Goal: Communication & Community: Answer question/provide support

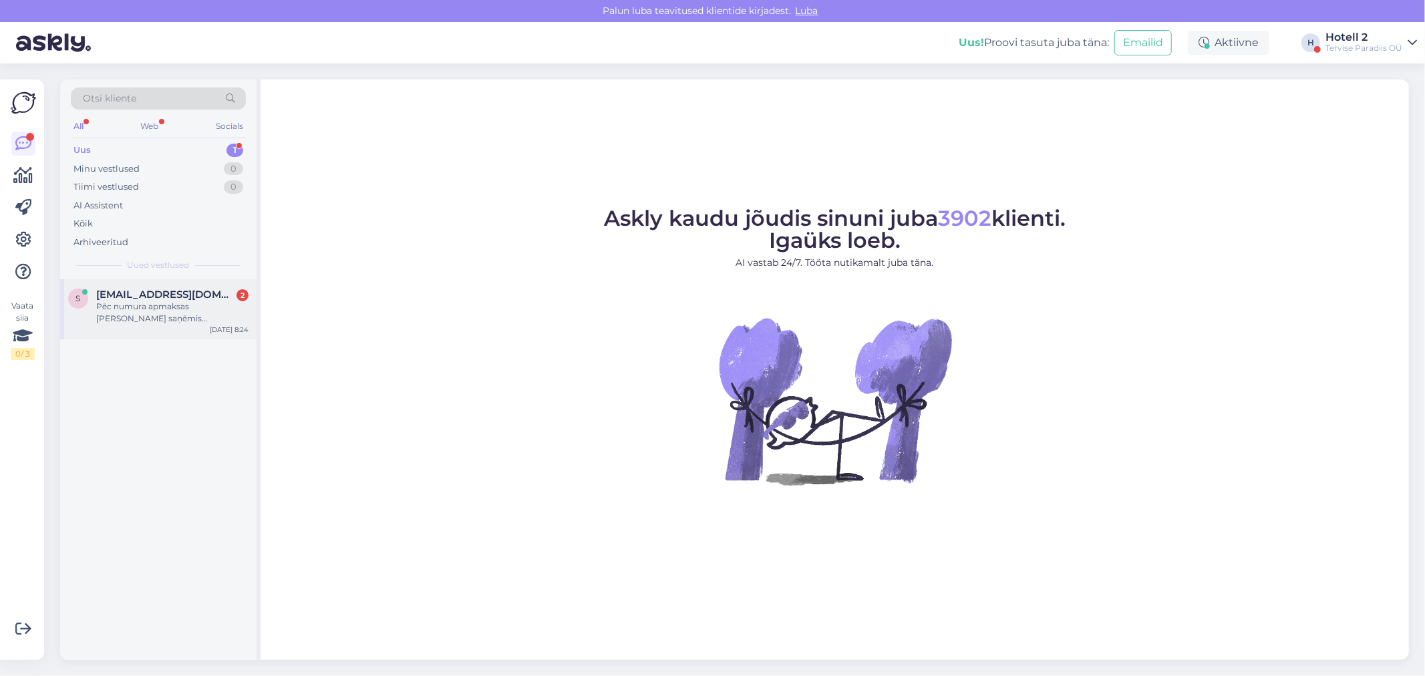
click at [168, 307] on div "Pēc numura apmaksas [PERSON_NAME] saņēmis informāciju uz savu e-pastu." at bounding box center [172, 313] width 152 height 24
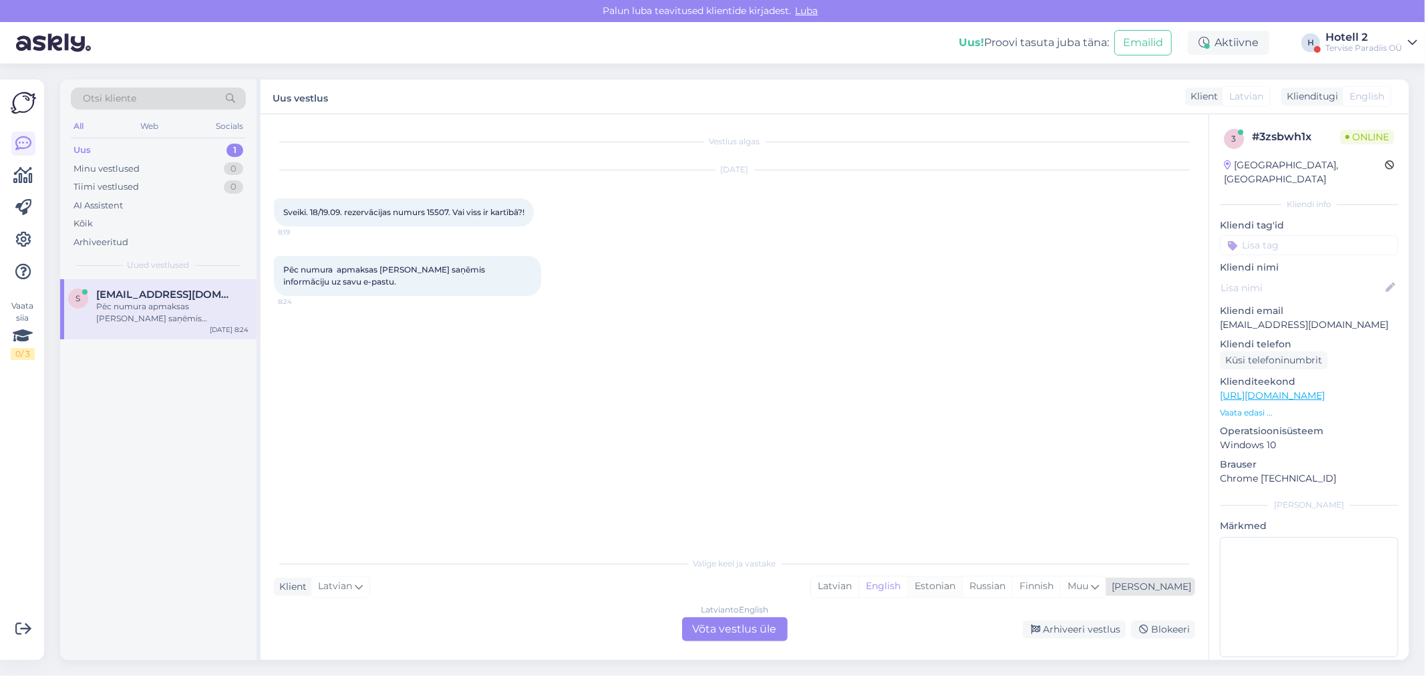
click at [962, 583] on div "Estonian" at bounding box center [934, 587] width 55 height 20
click at [722, 629] on div "Latvian to Estonian Võta vestlus üle" at bounding box center [735, 629] width 106 height 24
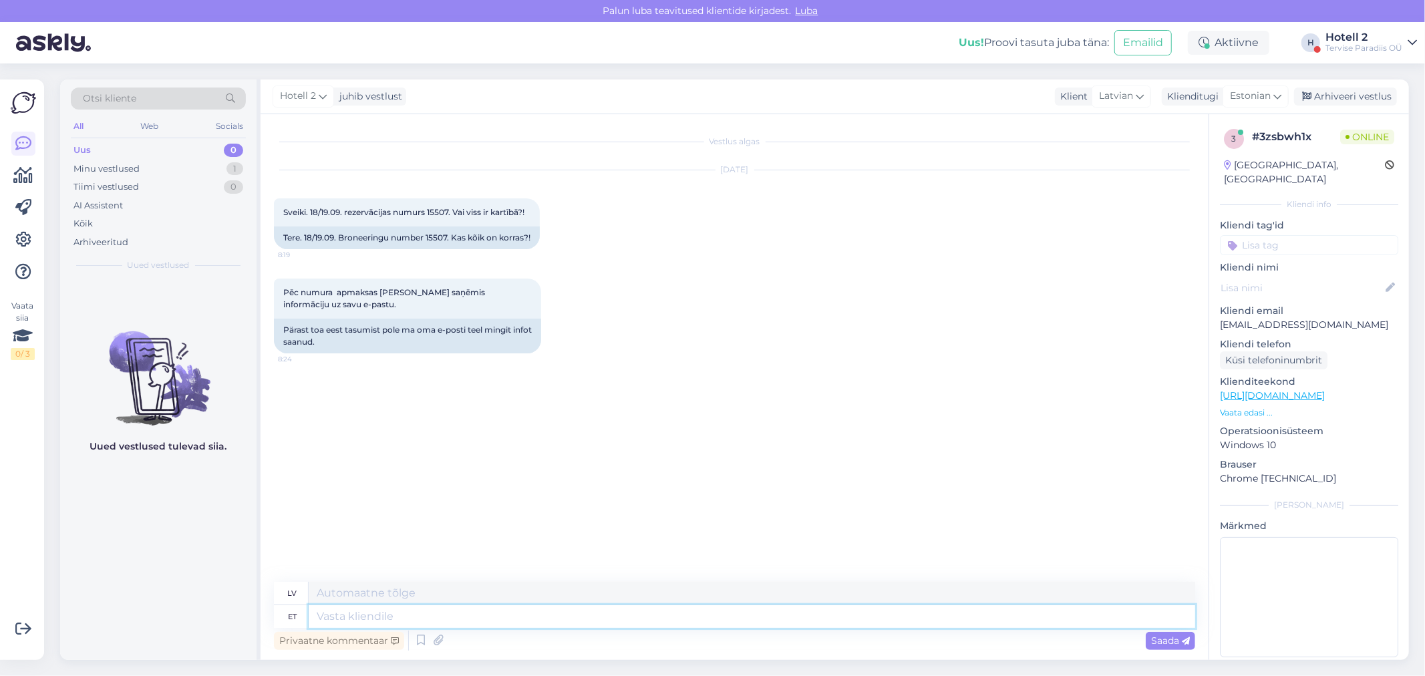
click at [377, 623] on textarea at bounding box center [752, 616] width 887 height 23
type textarea "Te"
type textarea "T"
type textarea "Tere"
type textarea "Sveiki"
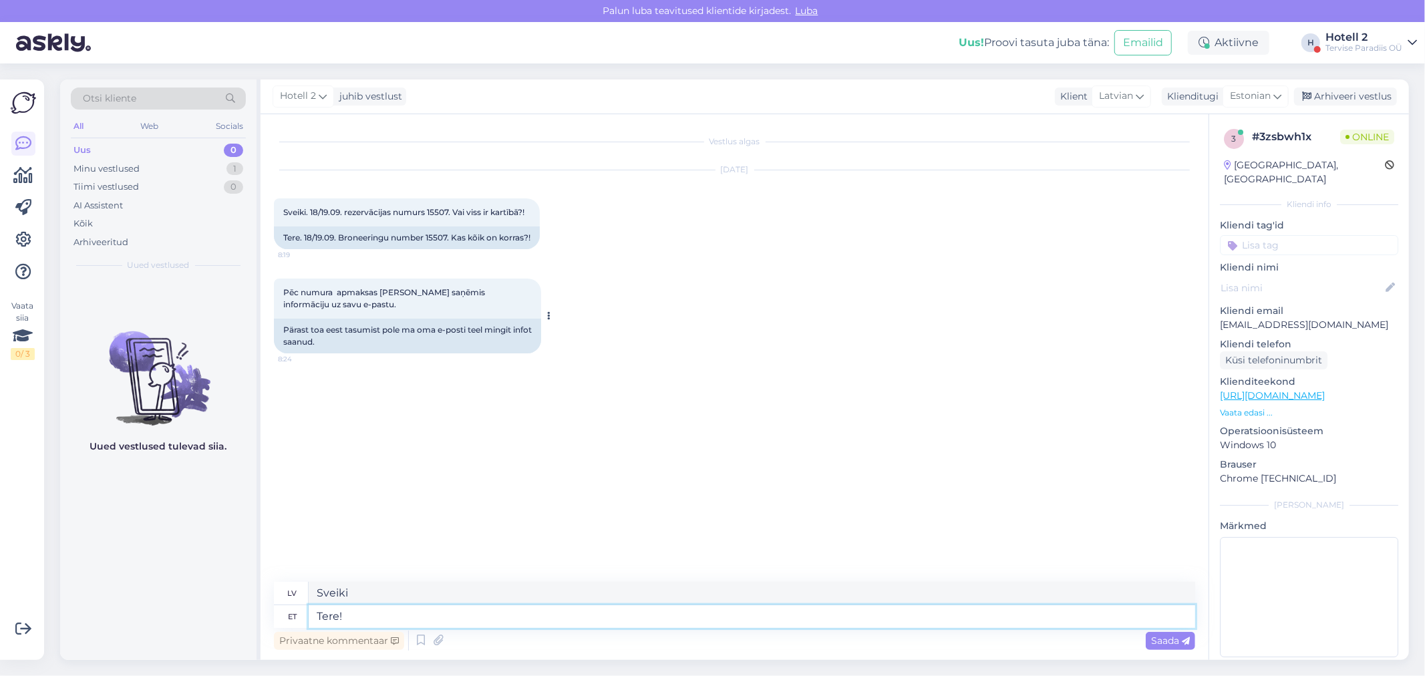
type textarea "Tere!"
type textarea "Sveiki!"
type textarea "Tere! Ja"
type textarea "Sveiki! Dž."
type textarea "Tere! [GEOGRAPHIC_DATA],"
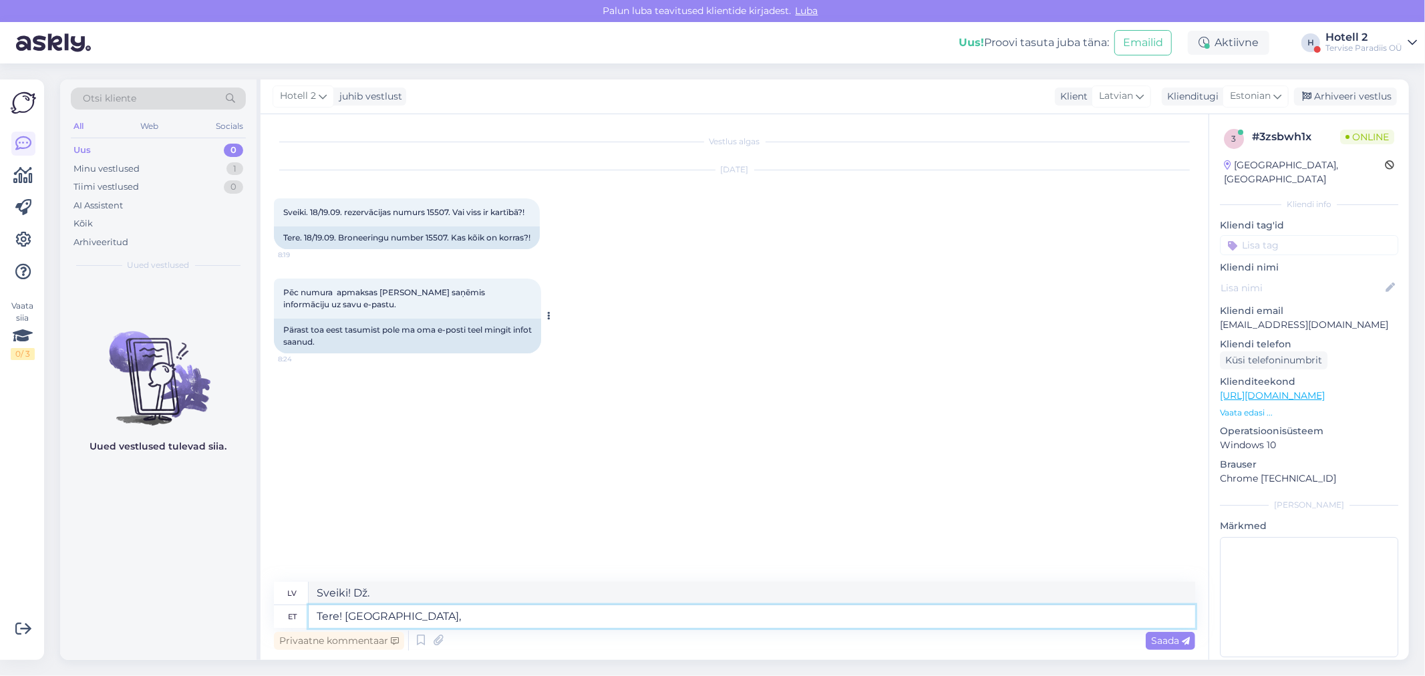
type textarea "Sveiki! Jā,"
type textarea "Tere! Jah, teie b"
type textarea "Sveiki! Jā, tu"
type textarea "Tere! Jah, teie broneeringuga"
type textarea "Sveiki! Jā, ar jūsu rezervāciju"
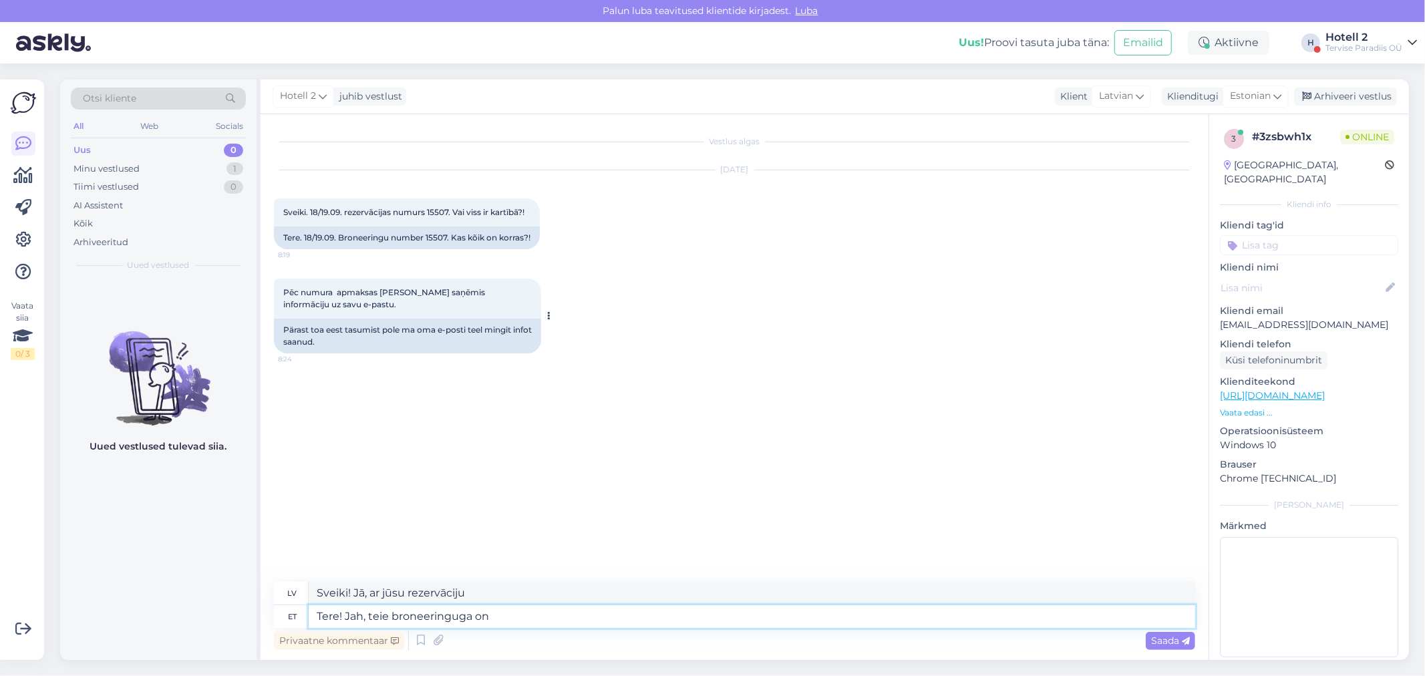
type textarea "Tere! Jah, teie broneeringuga on"
type textarea "Sveiki! Jā, jūsu rezervācija ir pabeigta."
type textarea "Tere! Jah, teie broneeringuga on kõik korra"
type textarea "Sveiki! Jā, ar jūsu rezervāciju viss ir kārtībā."
type textarea "Tere! Jah, teie broneeringuga on kõik korras"
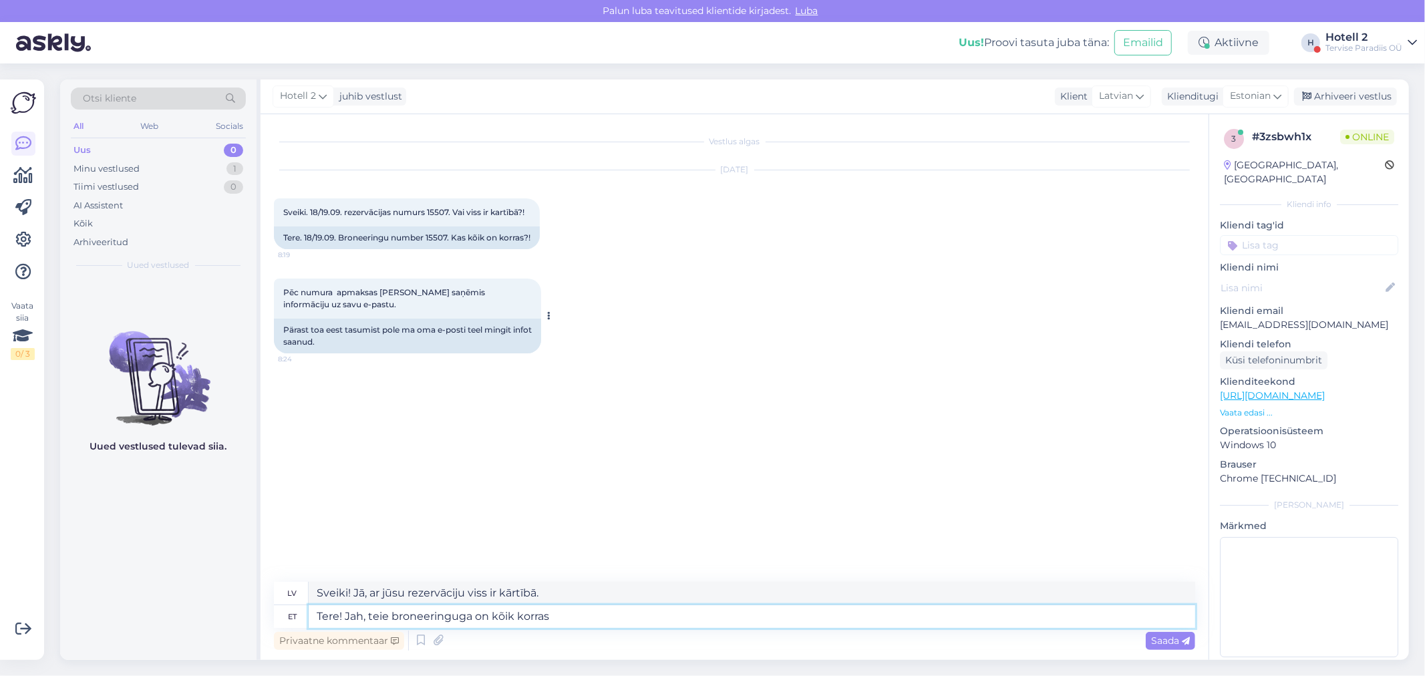
type textarea "Sveiki! Jā, jūsu rezervācija ir kārtībā."
type textarea "Tere! Jah, teie broneeringuga on kõik korras."
type textarea "Sveiki! Jā, jūsu rezervācija ir kārtībā."
type textarea "Tere! Jah, teie broneeringuga on kõik korras. T"
type textarea "Sveiki! Jā, jūsu rezervācija ir kārtībā. T"
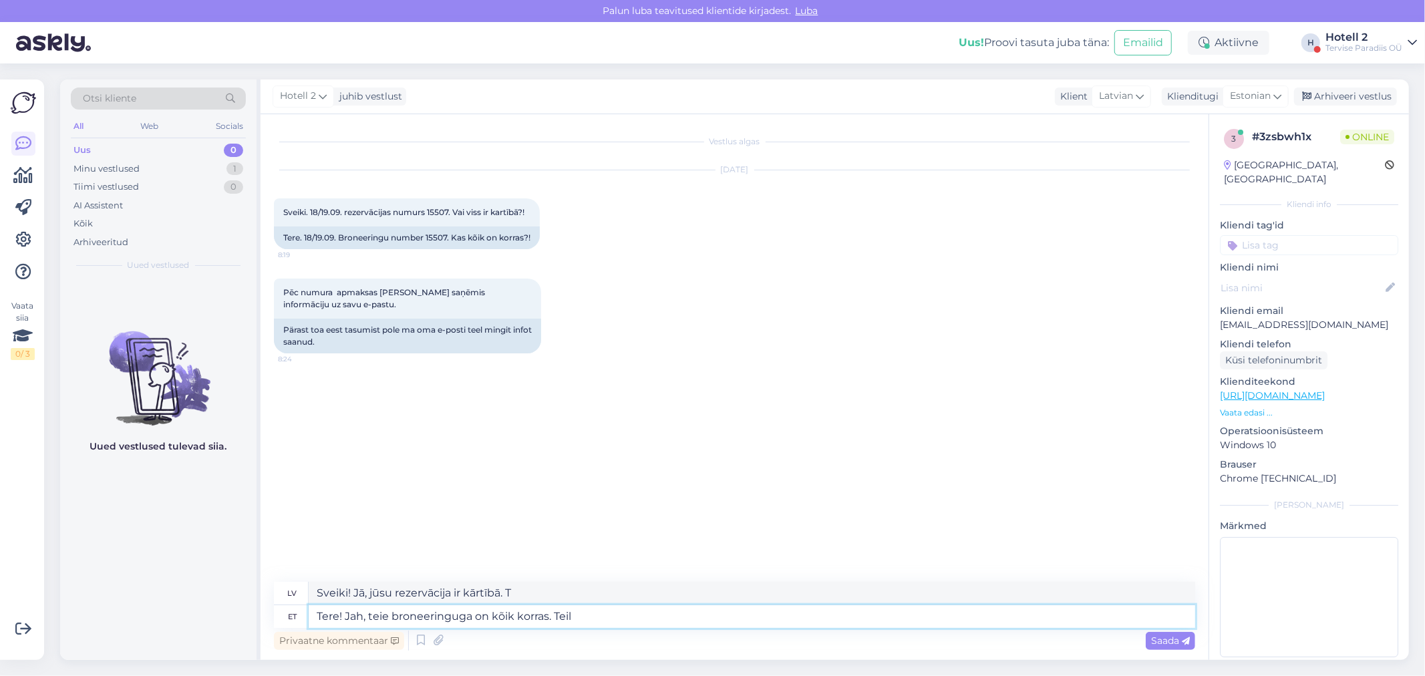
type textarea "Tere! Jah, teie broneeringuga on kõik korras. Teile"
type textarea "Sveiki! Jā, jūsu rezervācija ir pareiza. Jūs"
type textarea "Tere! Jah, teie broneeringuga on kõik korras. Teile"
type textarea "Sveiki! Jā, jūsu rezervācija ir kārtībā. Jums."
type textarea "Tere! Jah, teie broneeringuga on kõik korras. Teile on t"
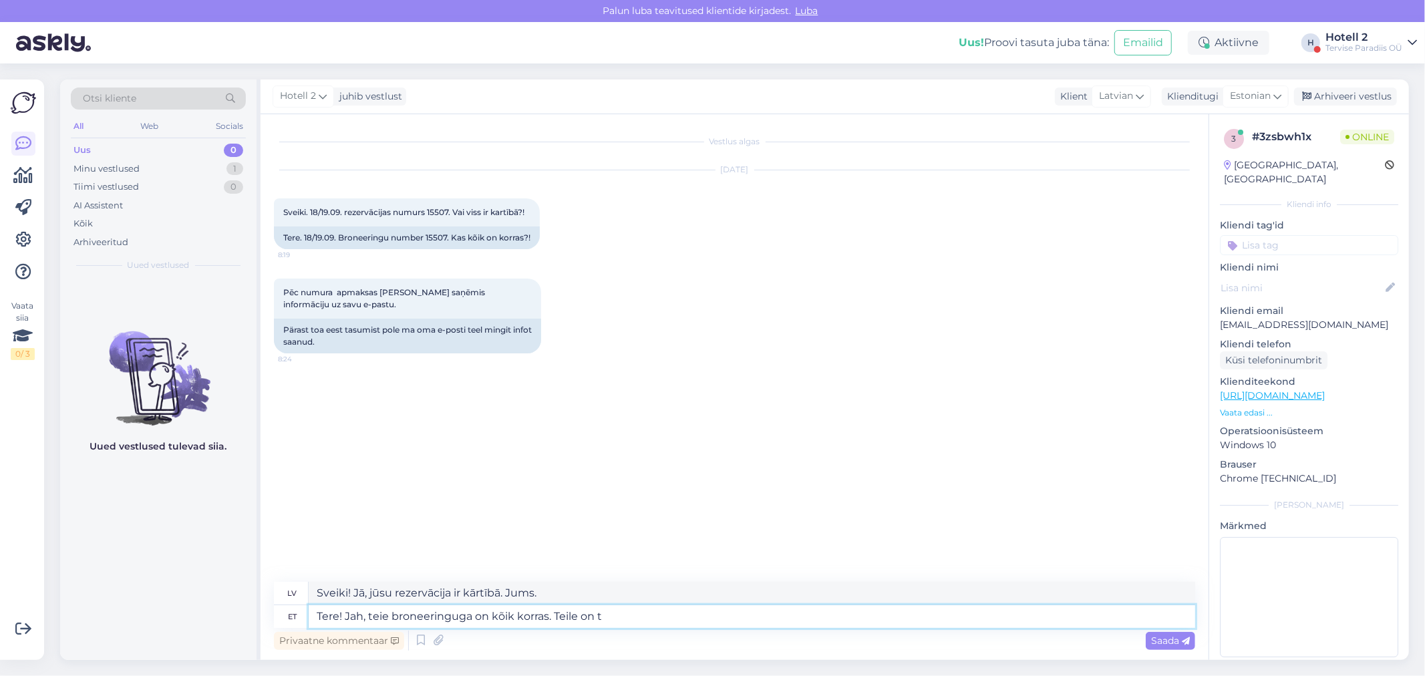
type textarea "Sveiki! Jā, jūsu rezervācija ir kārtībā. Jums ir"
type textarea "Tere! Jah, teie broneeringuga on kõik korras. Teile on tuba"
type textarea "Sveiki! Jā, jūsu rezervācija ir pareiza. Mums ir jums brīvs numurs."
type textarea "Tere! Jah, teie broneeringuga on kõik korras. Teile on tuba ilust"
type textarea "Sveiki! Jā, jūsu rezervācija ir kārtībā. Jums ir jauka istaba."
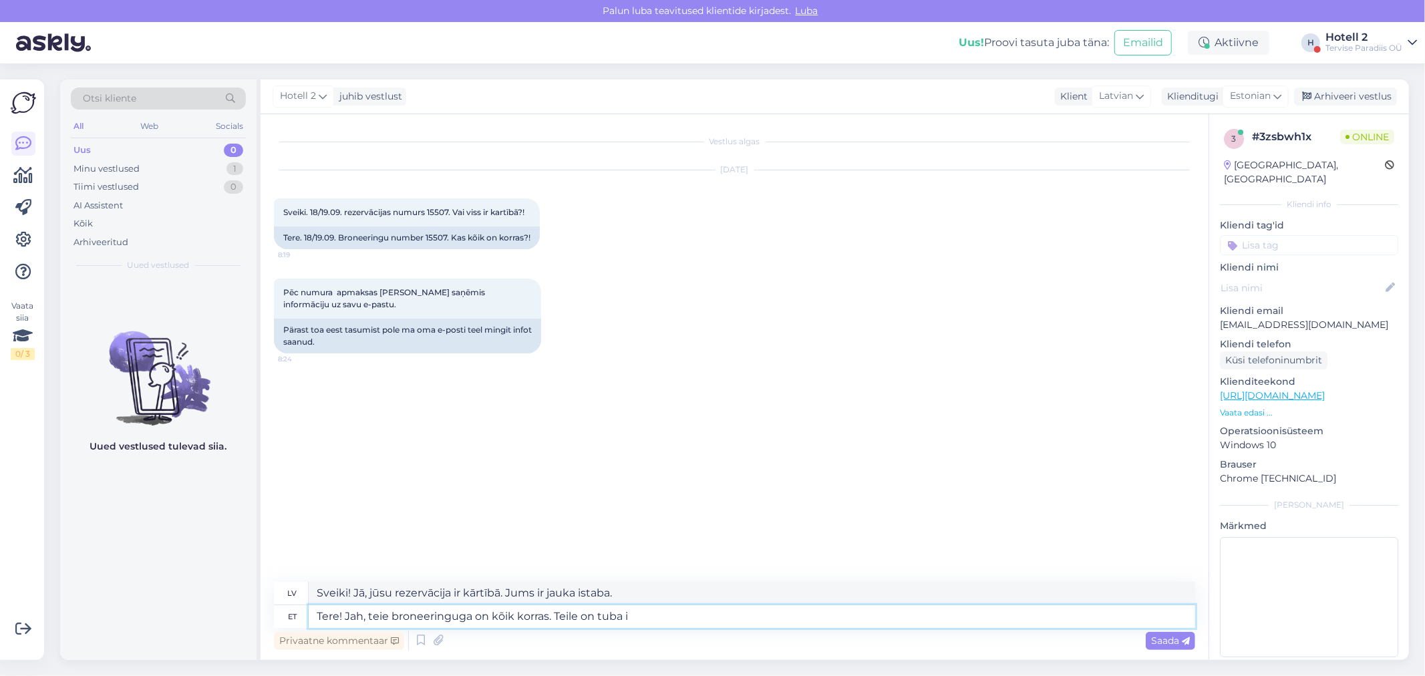
type textarea "Tere! Jah, teie broneeringuga on kõik korras. Teile on tuba"
type textarea "Sveiki! Jā, jūsu rezervācija ir pareiza. Mums ir jums brīvs numurs."
type textarea "Tere! Jah, teie broneeringuga on kõik korras. Teile on tuba olemas"
type textarea "Sveiki! Jā, jūsu rezervācija ir pareiza. Mums ir jums brīvs numurs."
type textarea "Tere! Jah, teie broneeringuga on kõik korras. Teile on tuba olemas."
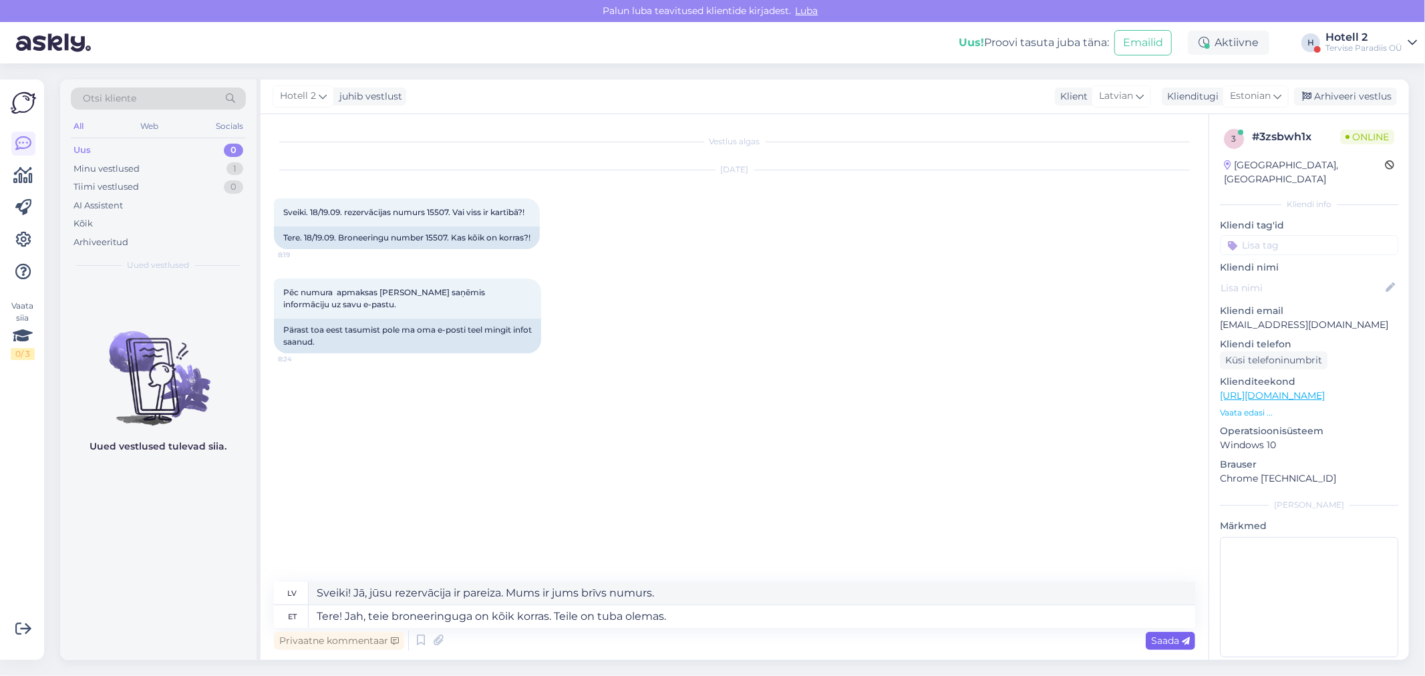
click at [1178, 641] on span "Saada" at bounding box center [1170, 641] width 39 height 12
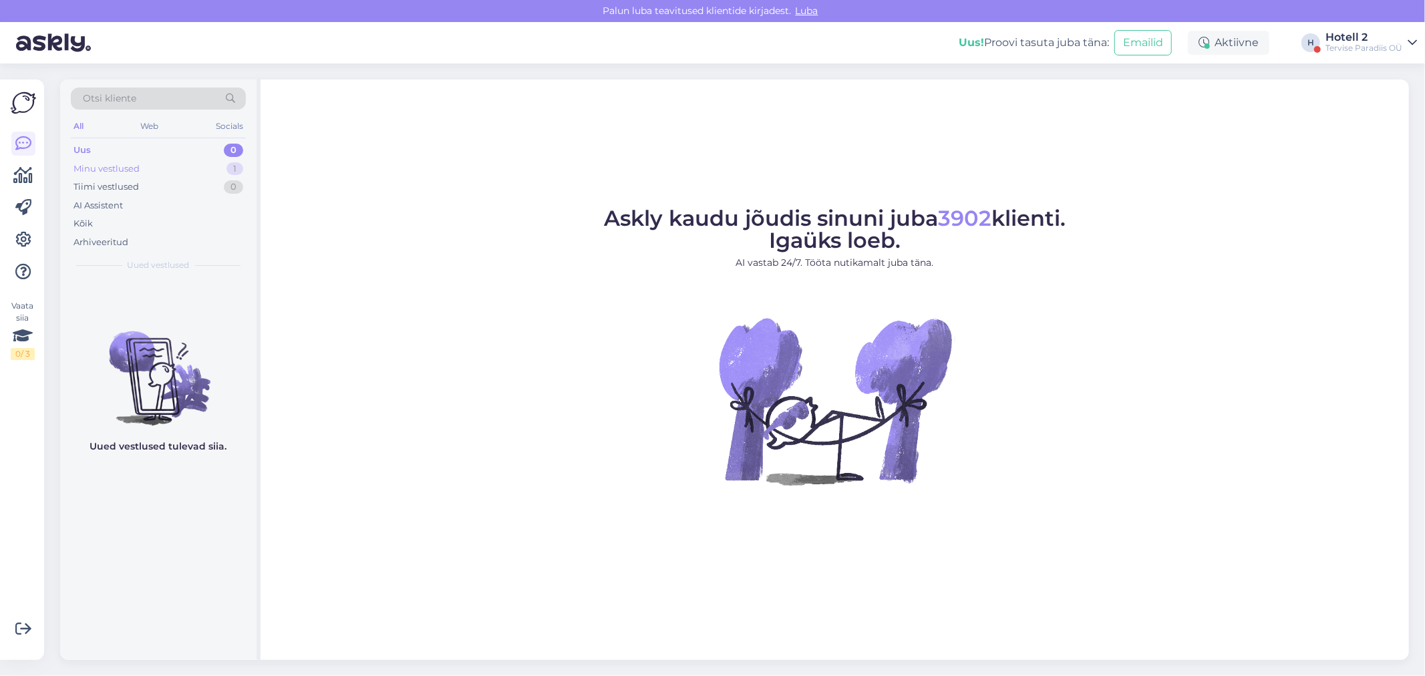
click at [164, 170] on div "Minu vestlused 1" at bounding box center [158, 169] width 175 height 19
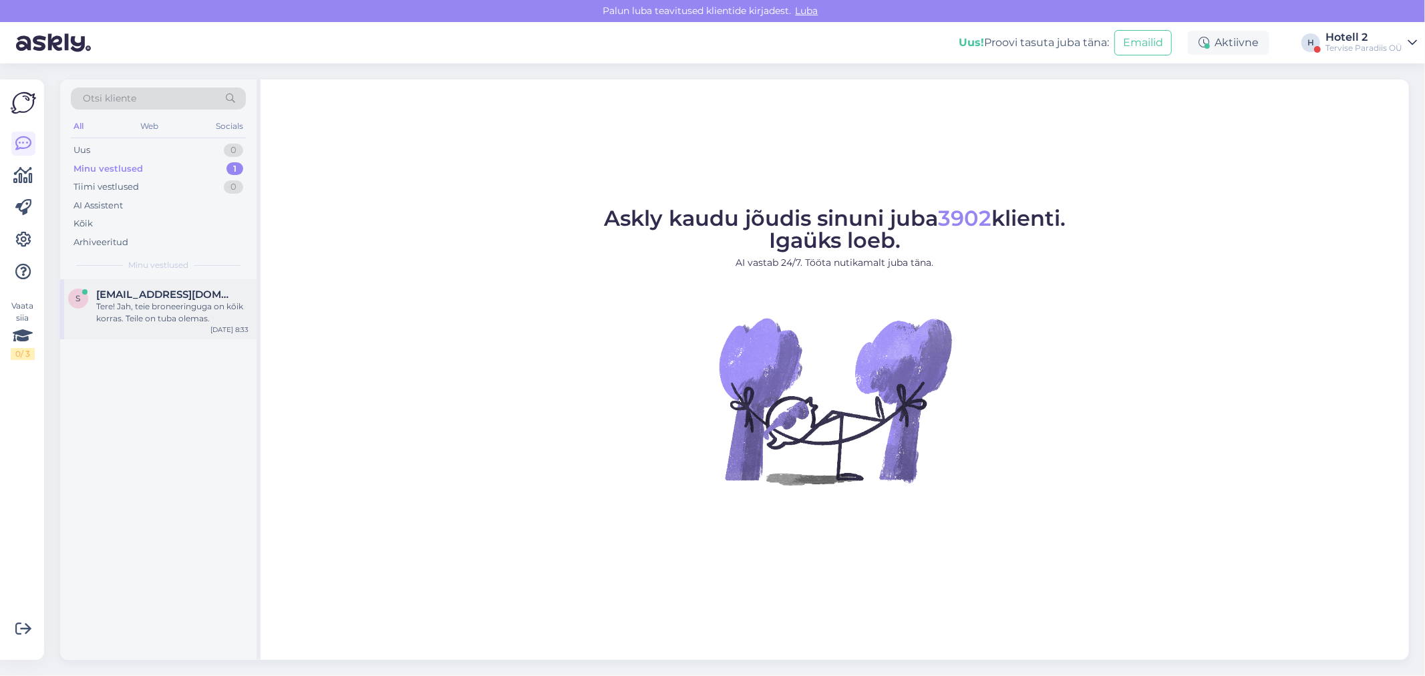
click at [175, 296] on span "[EMAIL_ADDRESS][DOMAIN_NAME]" at bounding box center [165, 295] width 139 height 12
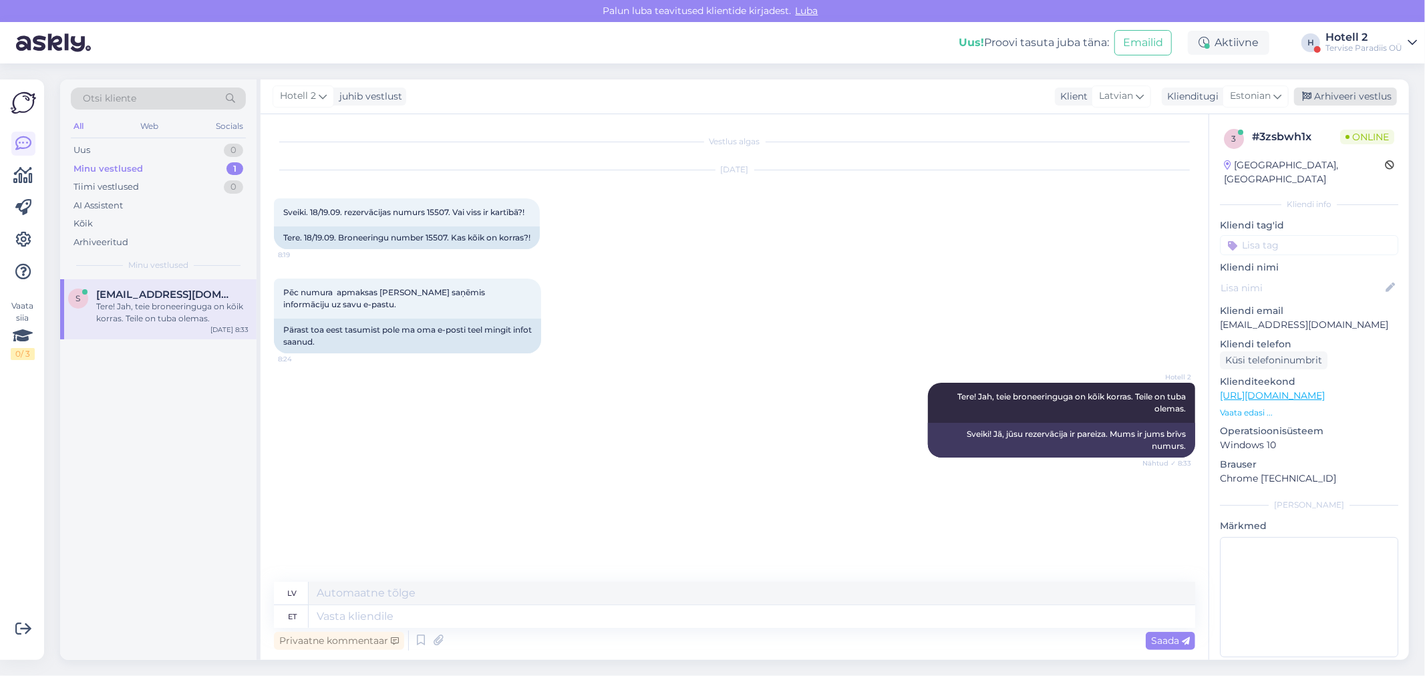
click at [1326, 94] on div "Arhiveeri vestlus" at bounding box center [1345, 97] width 103 height 18
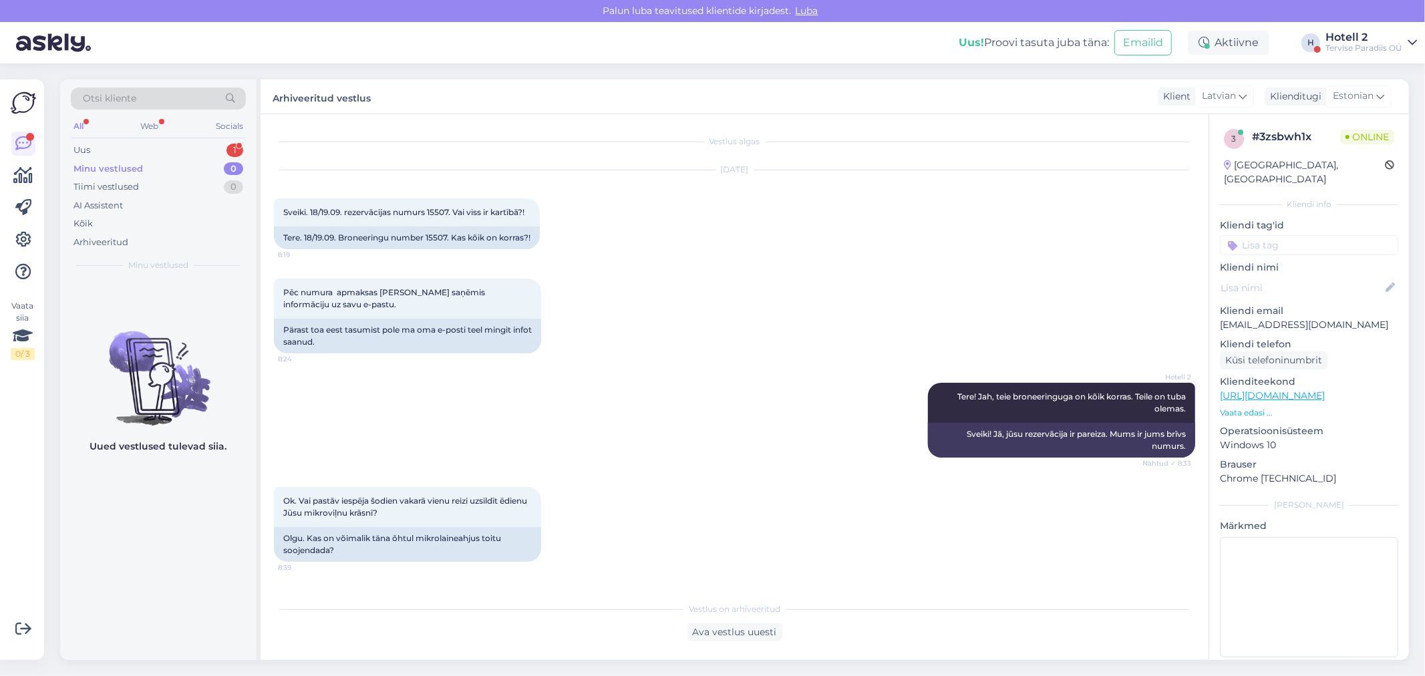
scroll to position [5, 0]
click at [740, 637] on div "Ava vestlus uuesti" at bounding box center [735, 632] width 95 height 18
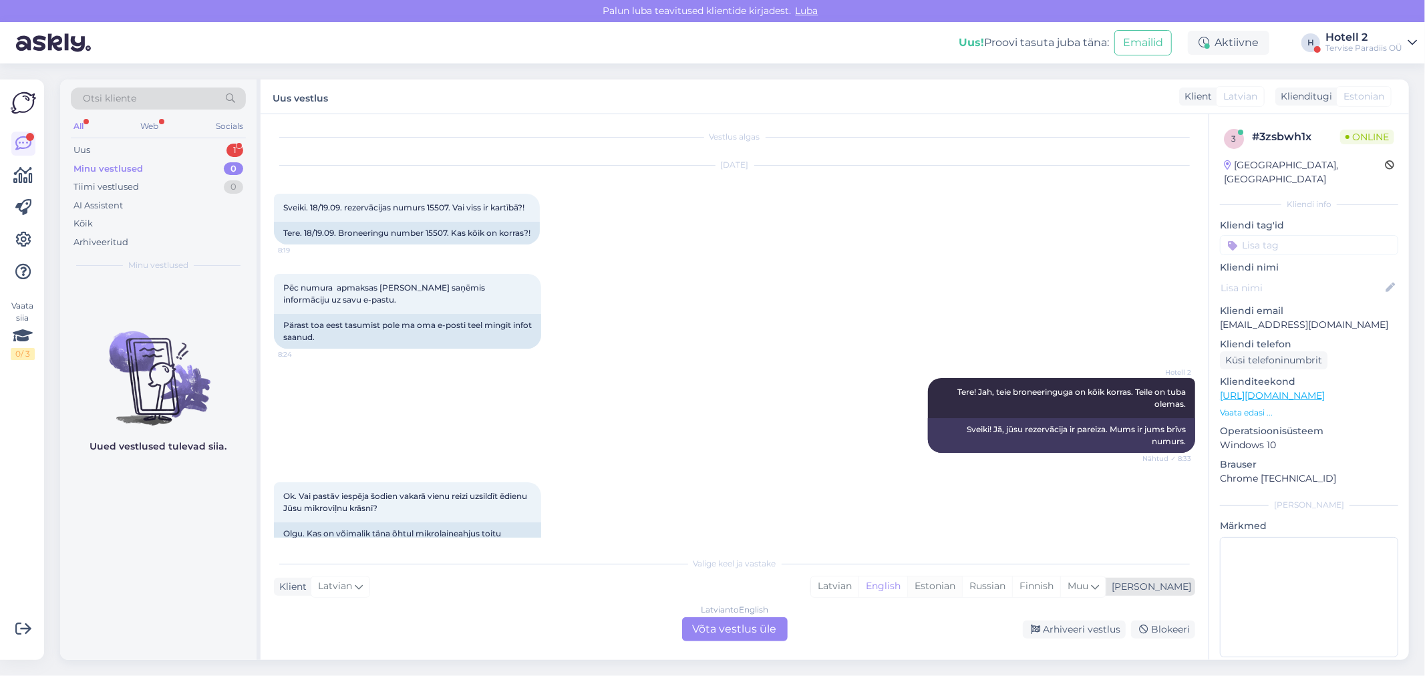
click at [962, 583] on div "Estonian" at bounding box center [934, 587] width 55 height 20
click at [720, 631] on div "Latvian to Estonian Võta vestlus üle" at bounding box center [735, 629] width 106 height 24
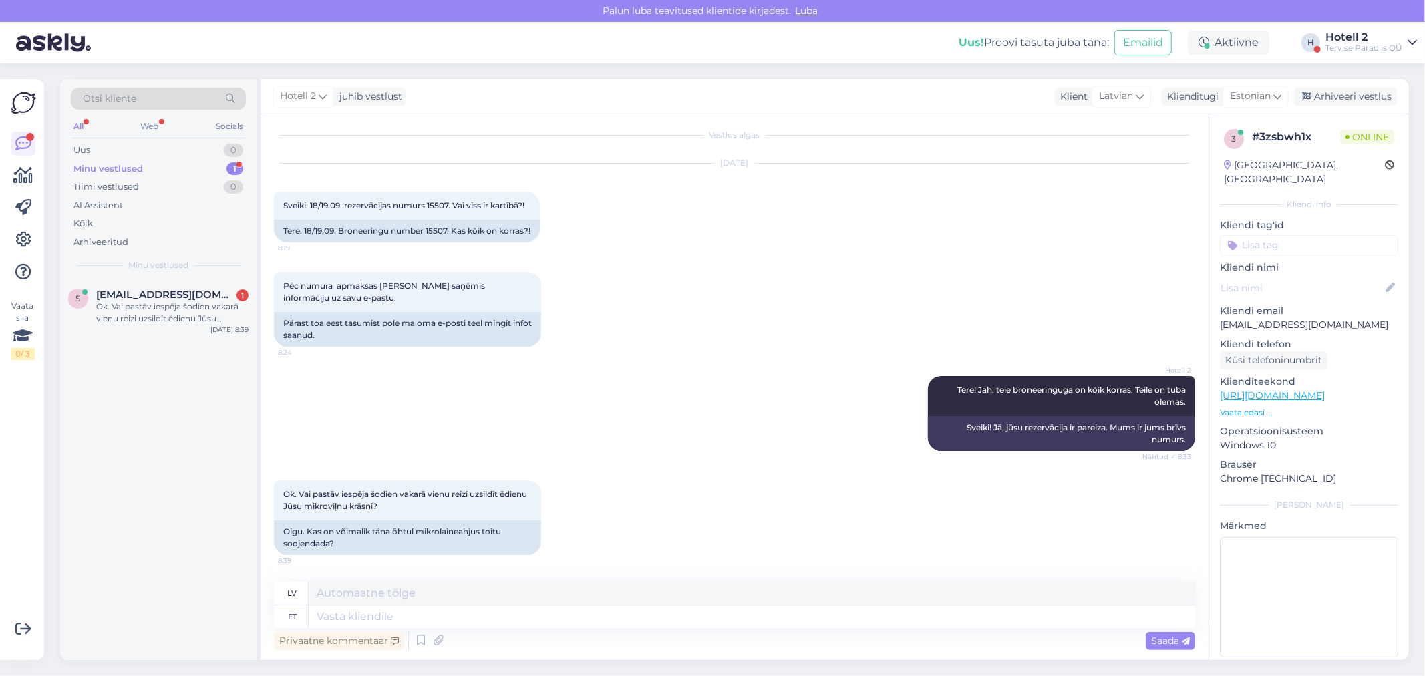
scroll to position [17, 0]
click at [370, 613] on textarea at bounding box center [752, 616] width 887 height 23
type textarea "J"
type textarea "Dž"
type textarea "Jah"
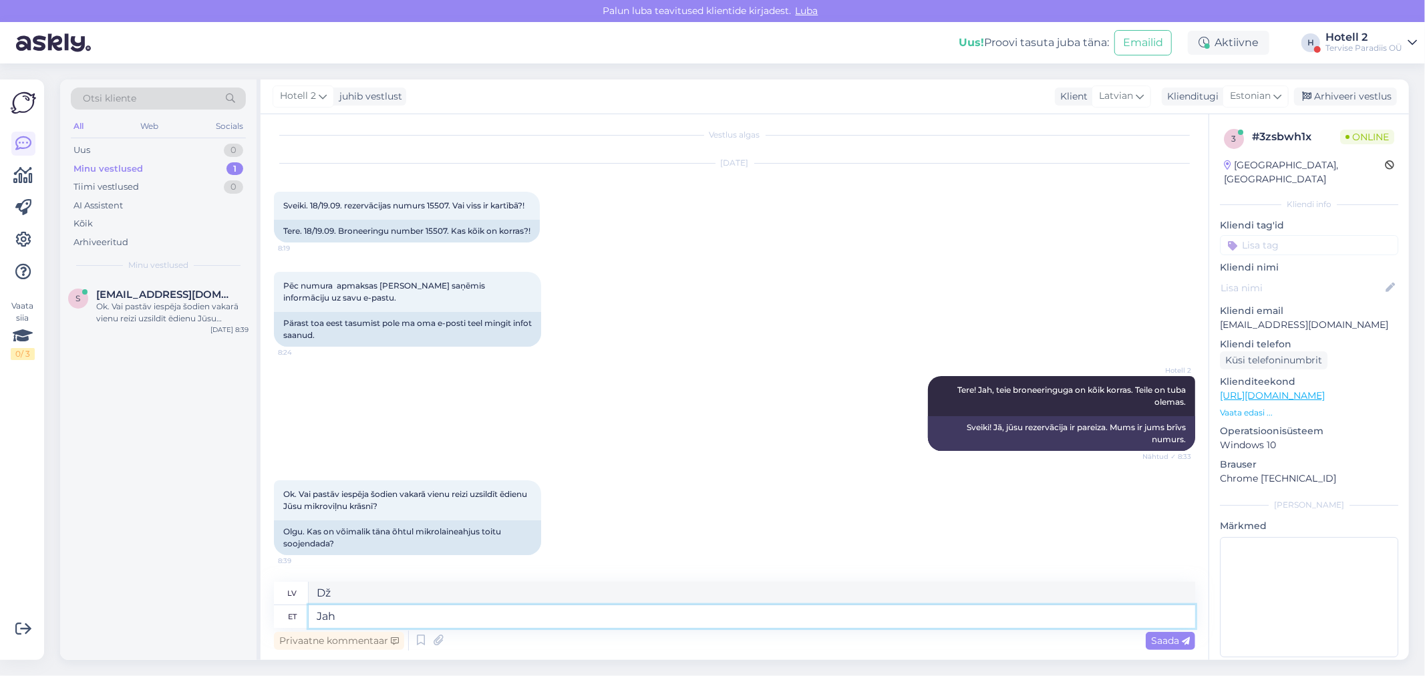
type textarea "Jā"
type textarea "Jah,"
type textarea "Jā,"
type textarea "Jah, on"
type textarea "[PERSON_NAME], tā ir."
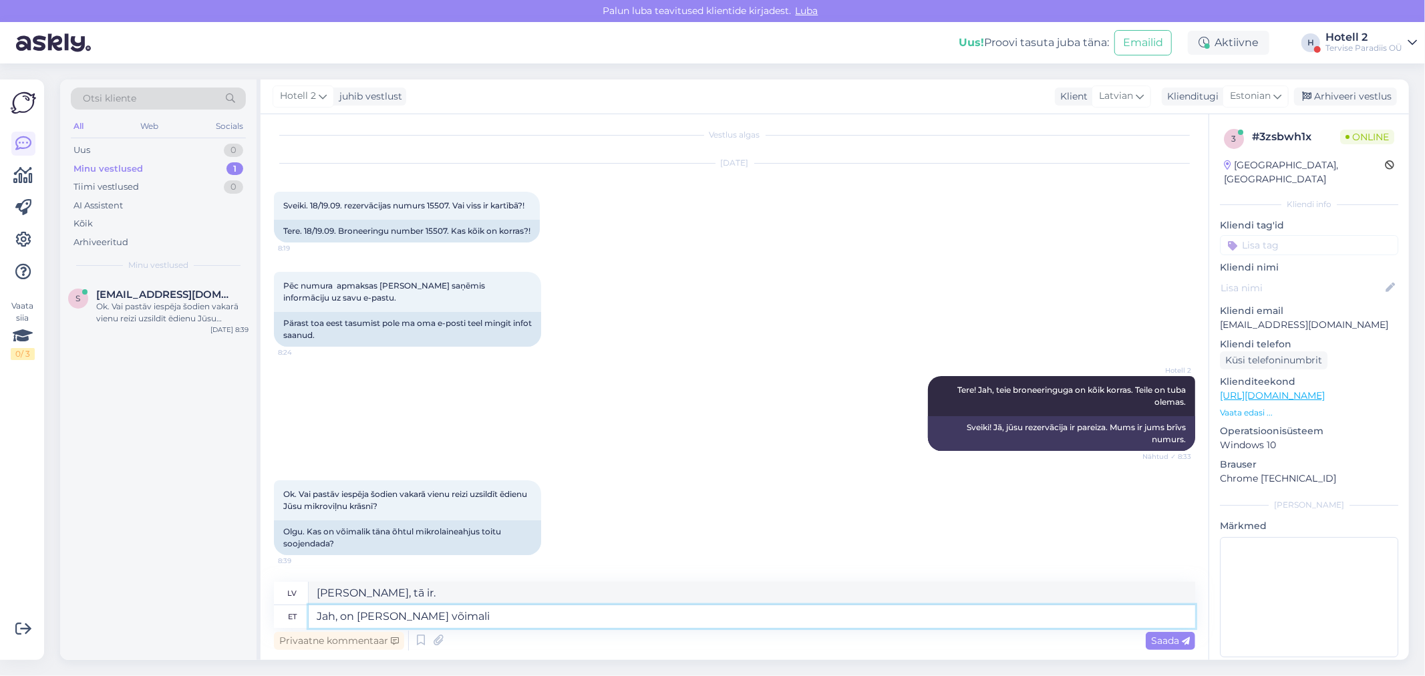
type textarea "Jah, on küll võimalik"
type textarea "Jā, tas ir iespējams."
type textarea "Jah, on küll võimalik"
click at [1172, 641] on span "Saada" at bounding box center [1170, 641] width 39 height 12
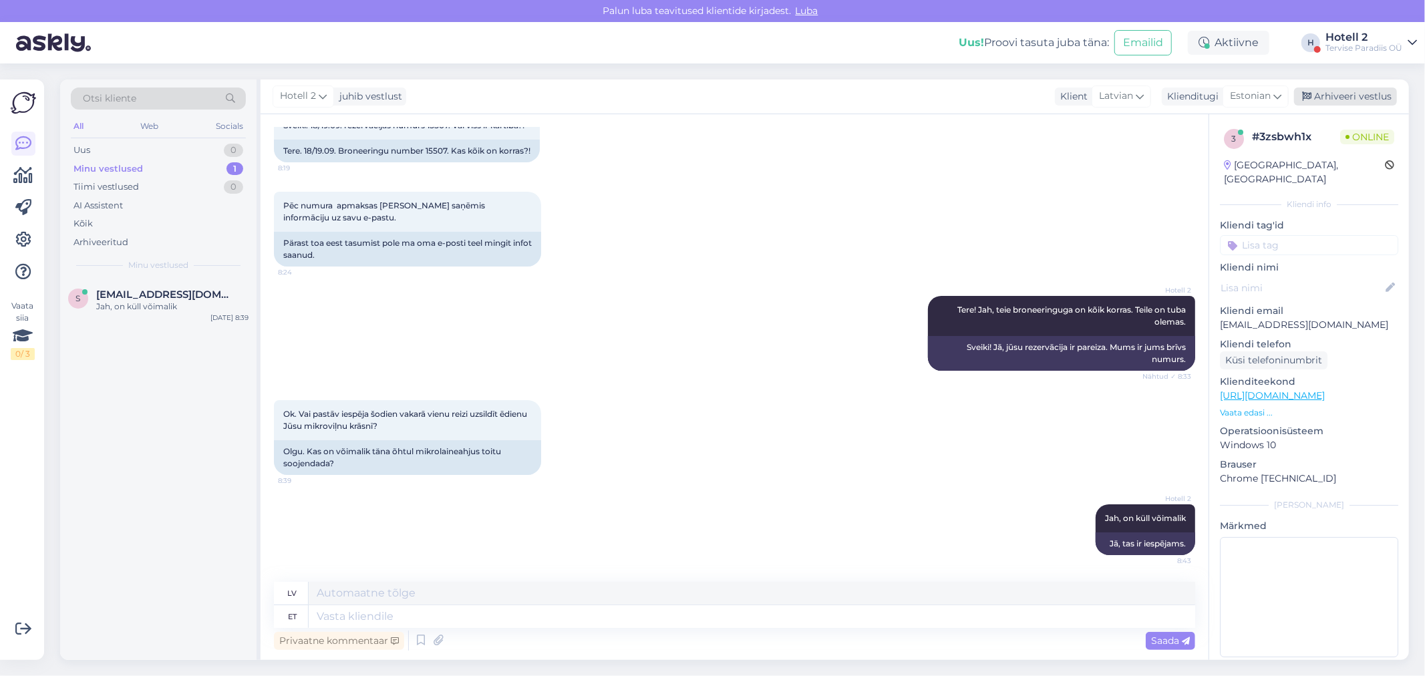
click at [1370, 104] on div "Arhiveeri vestlus" at bounding box center [1345, 97] width 103 height 18
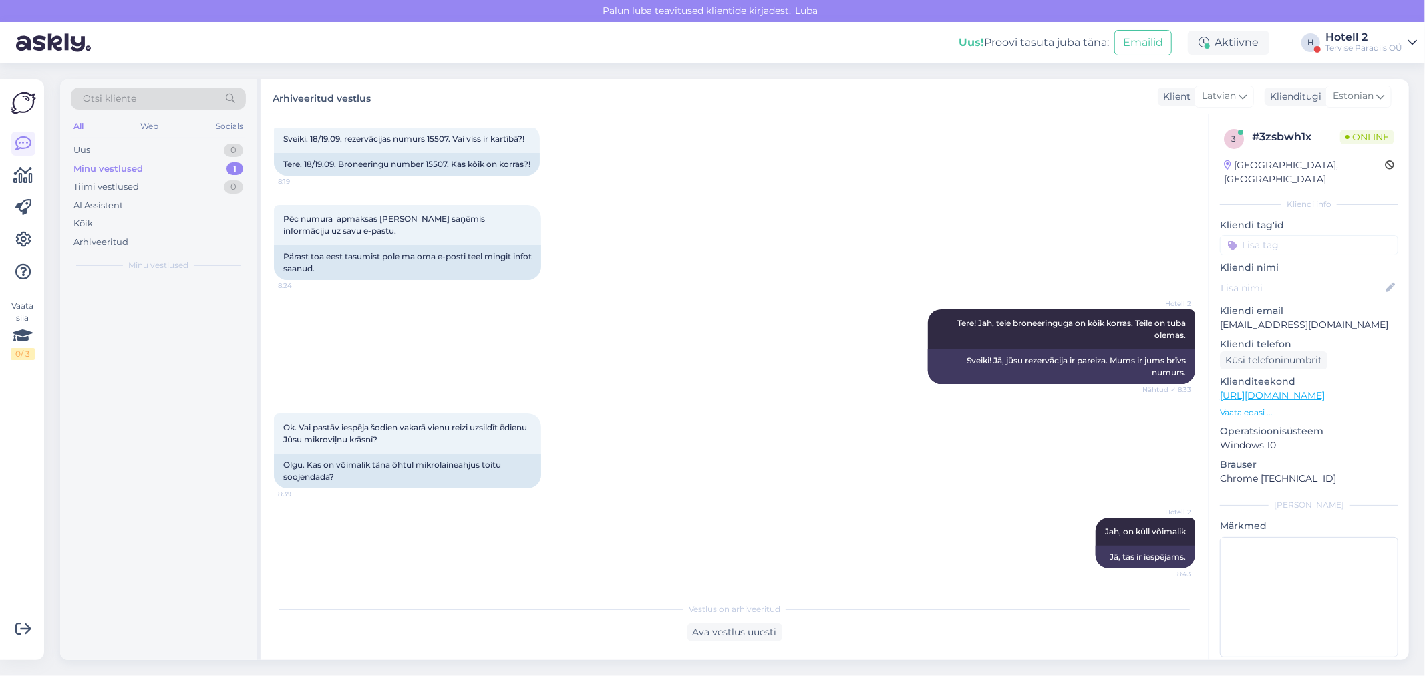
scroll to position [85, 0]
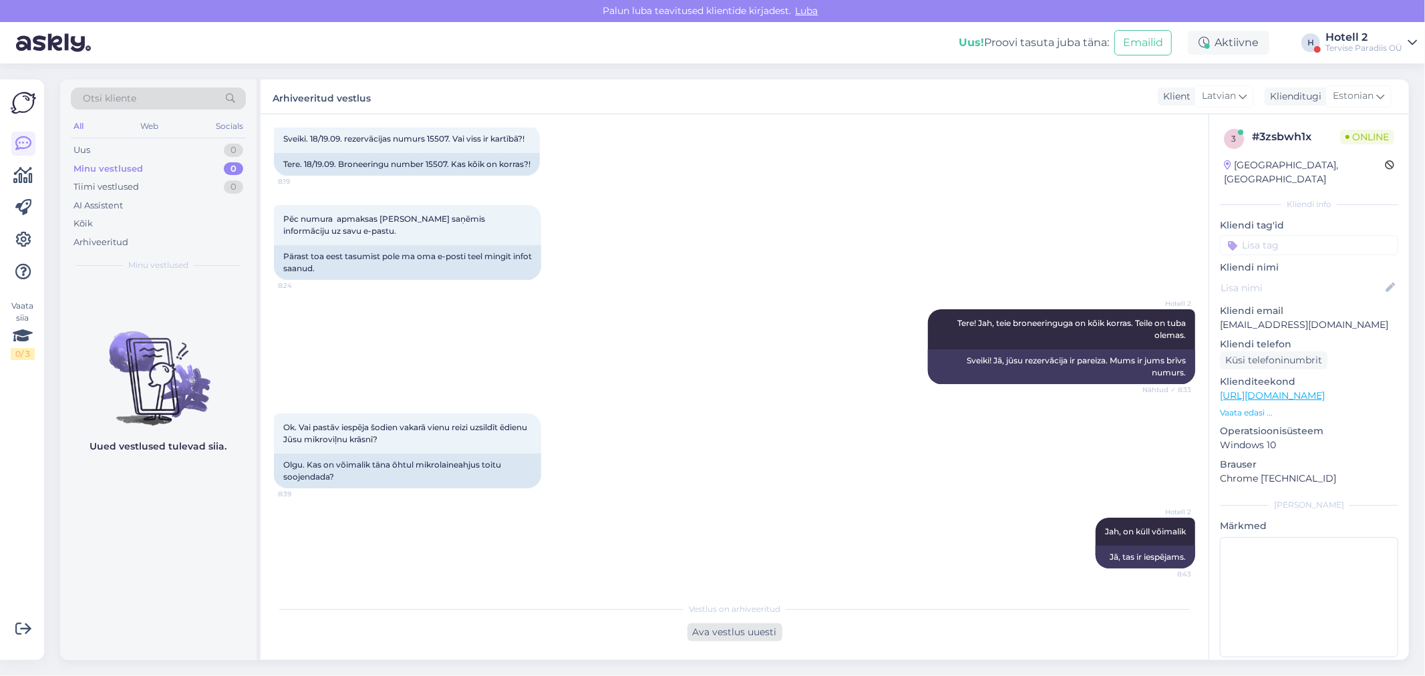
click at [732, 636] on div "Ava vestlus uuesti" at bounding box center [735, 632] width 95 height 18
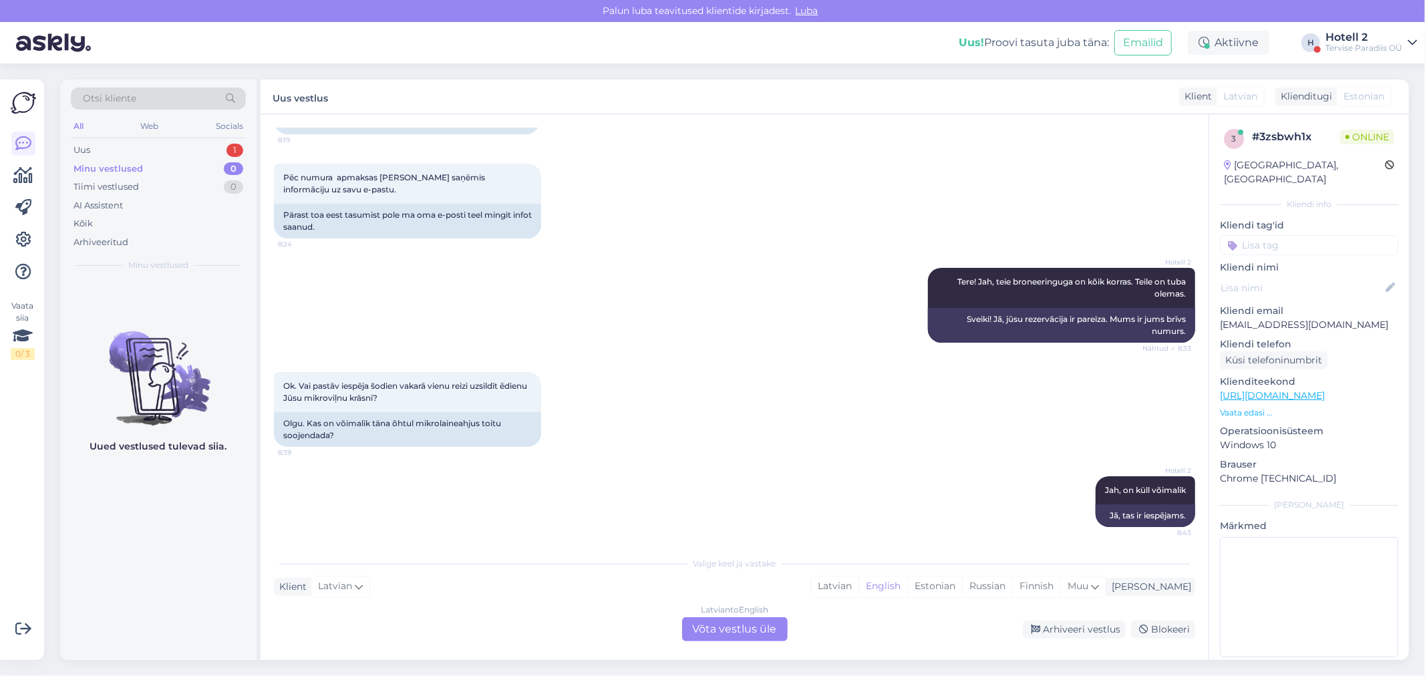
scroll to position [130, 0]
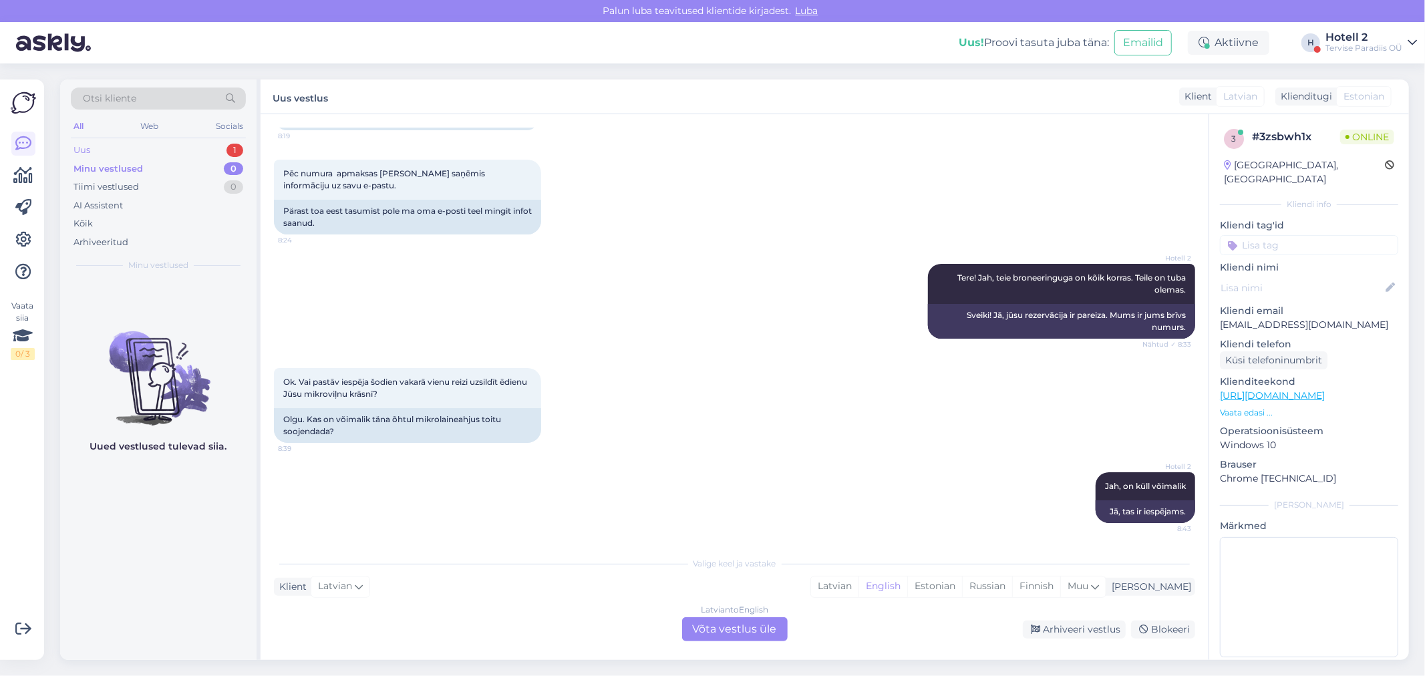
click at [124, 142] on div "Uus 1" at bounding box center [158, 150] width 175 height 19
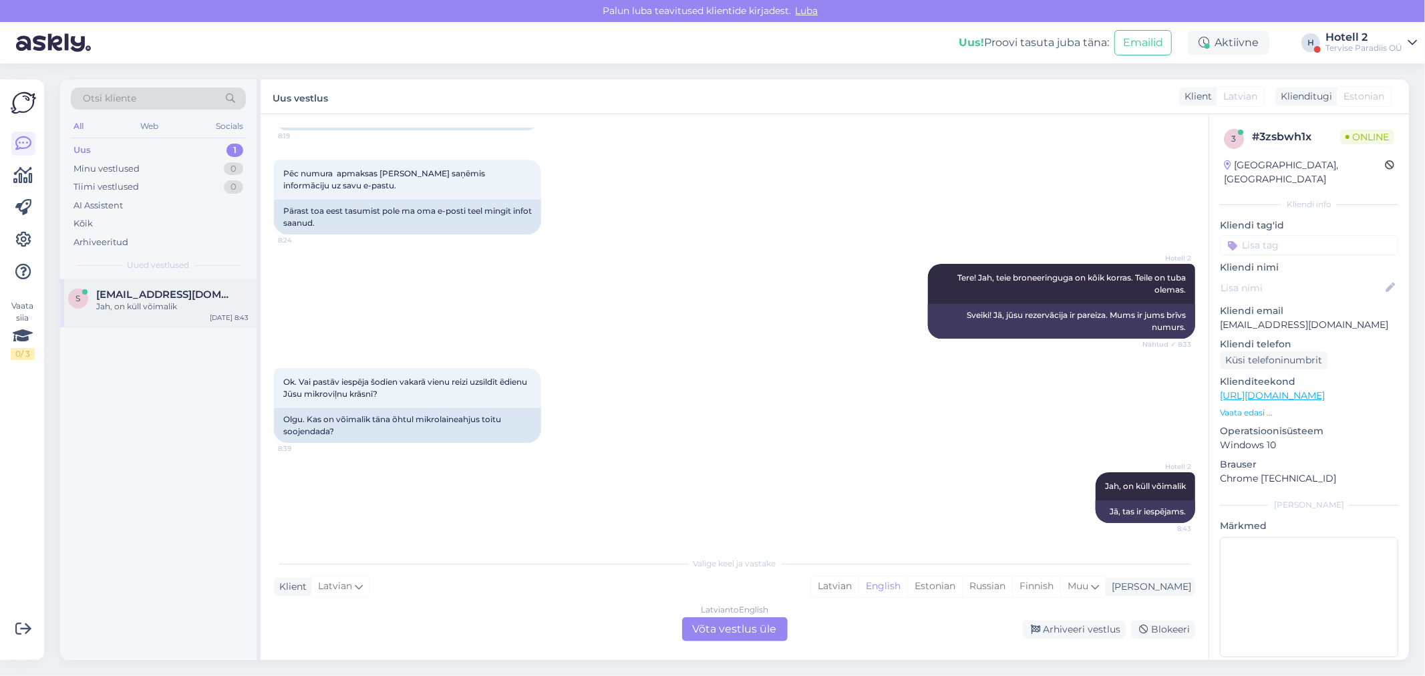
click at [142, 291] on span "[EMAIL_ADDRESS][DOMAIN_NAME]" at bounding box center [165, 295] width 139 height 12
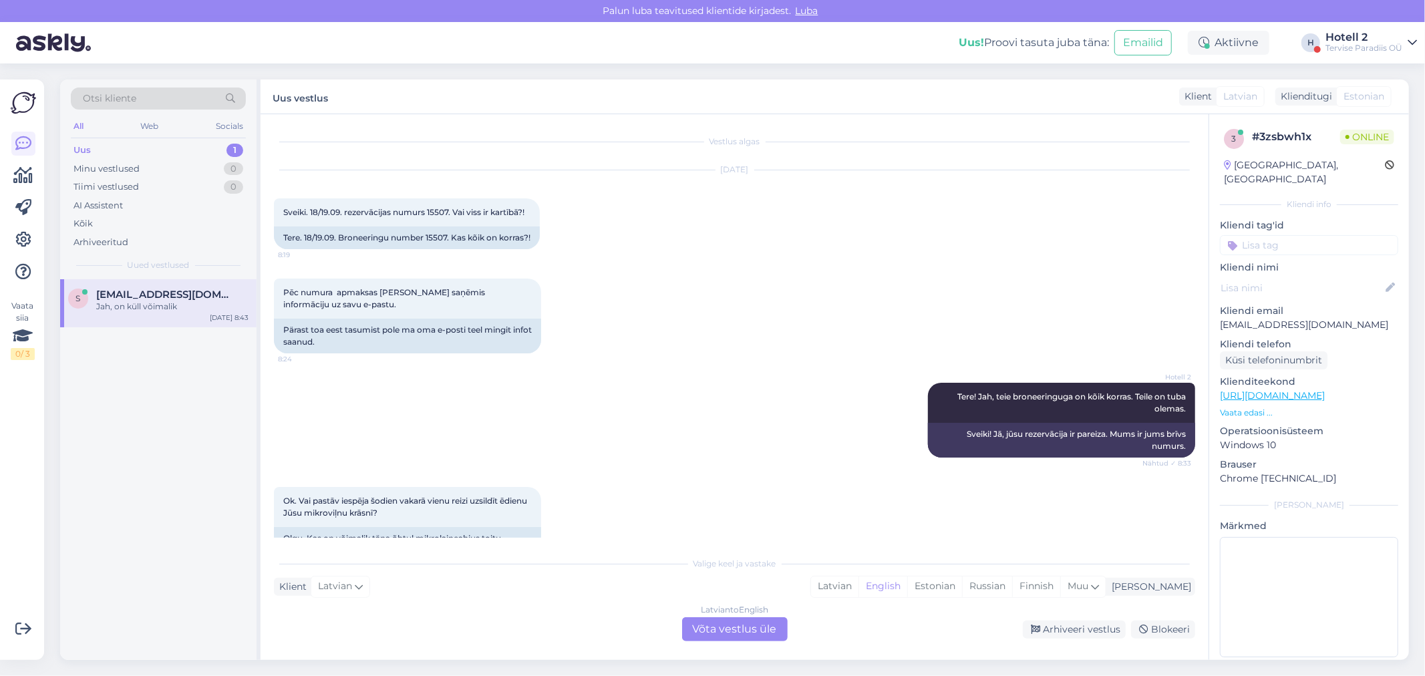
scroll to position [130, 0]
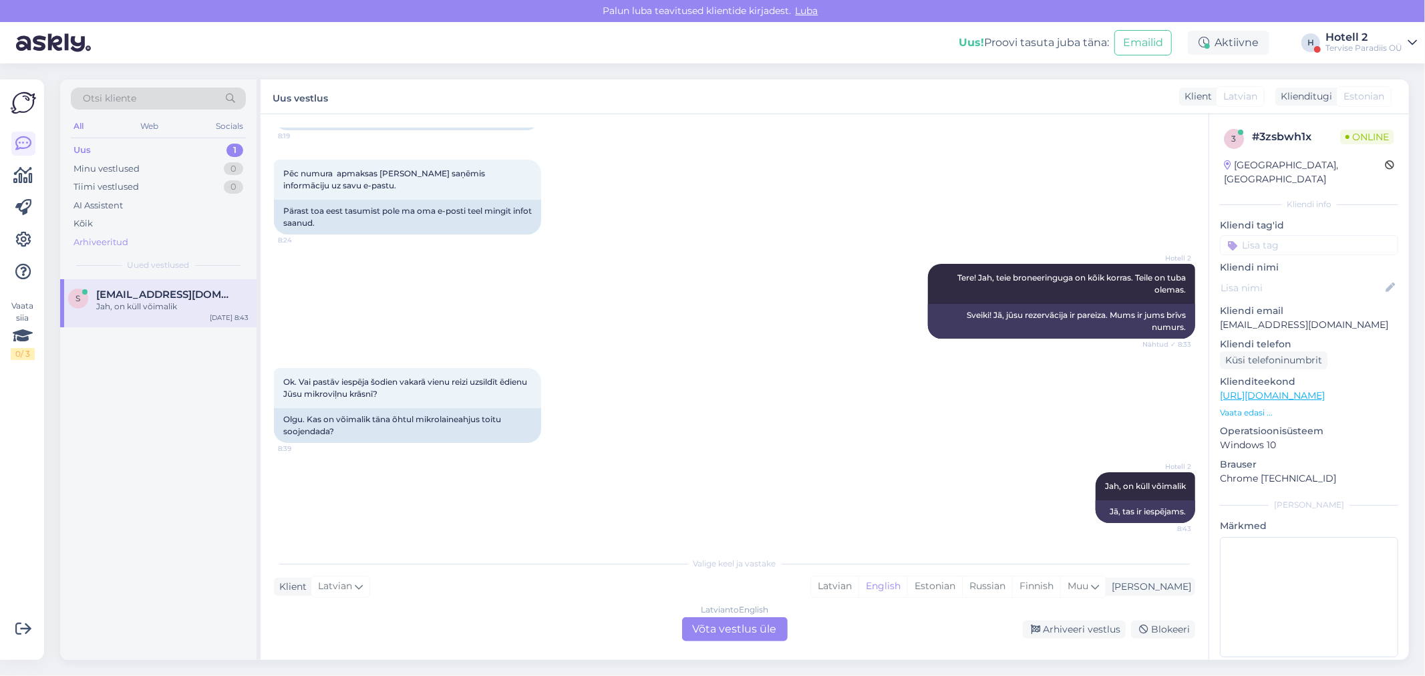
click at [124, 237] on div "Arhiveeritud" at bounding box center [101, 242] width 55 height 13
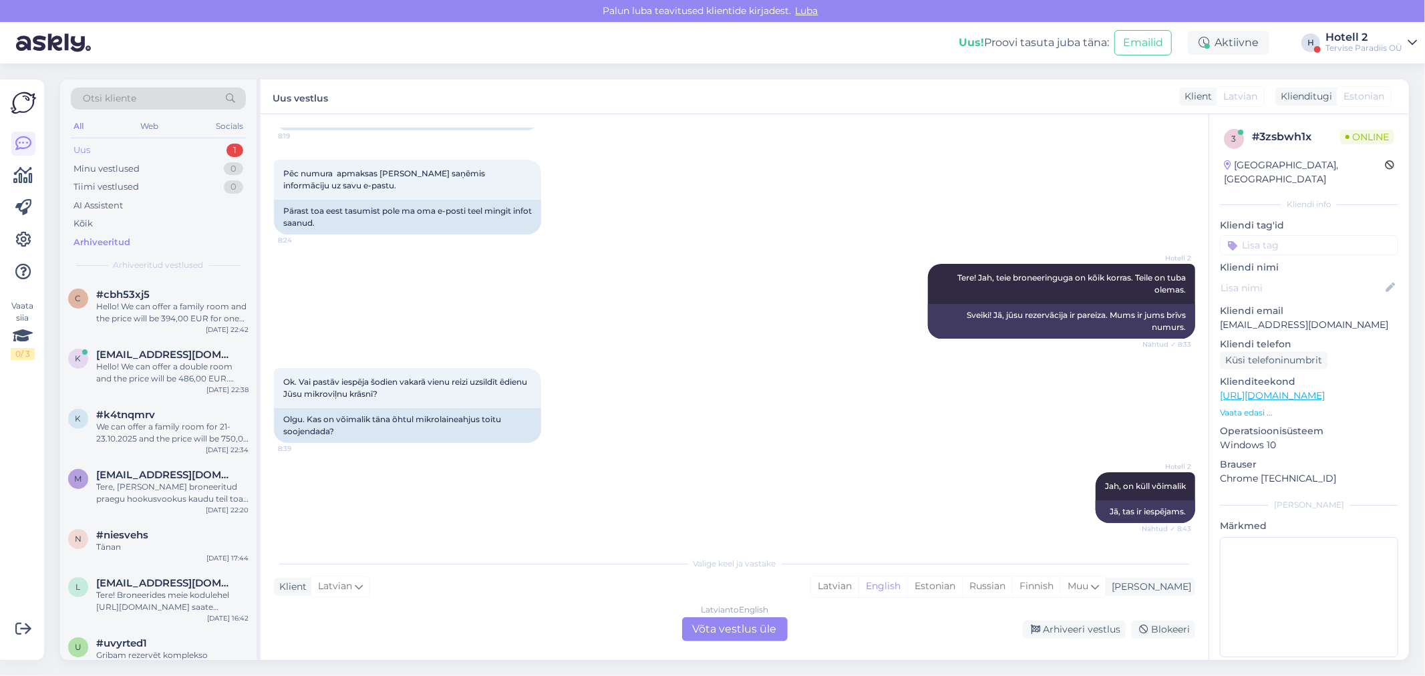
click at [158, 144] on div "Uus 1" at bounding box center [158, 150] width 175 height 19
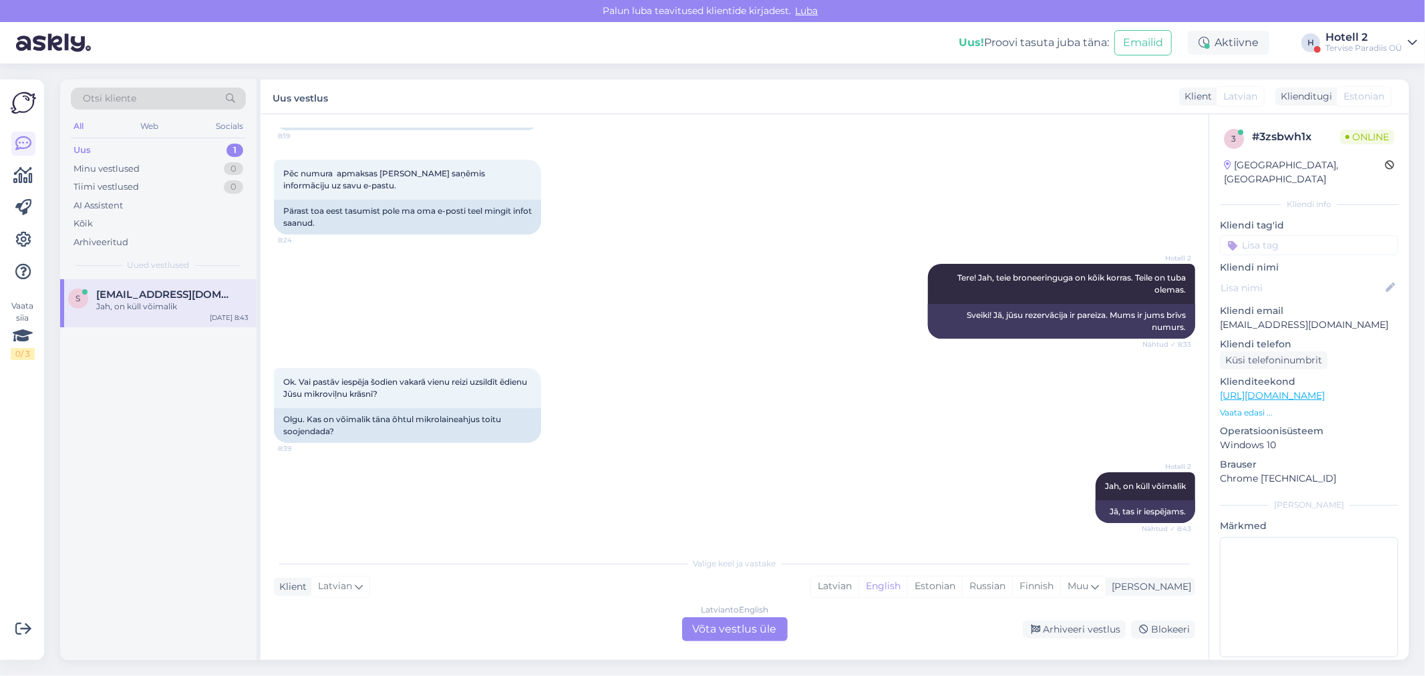
click at [159, 289] on span "[EMAIL_ADDRESS][DOMAIN_NAME]" at bounding box center [165, 295] width 139 height 12
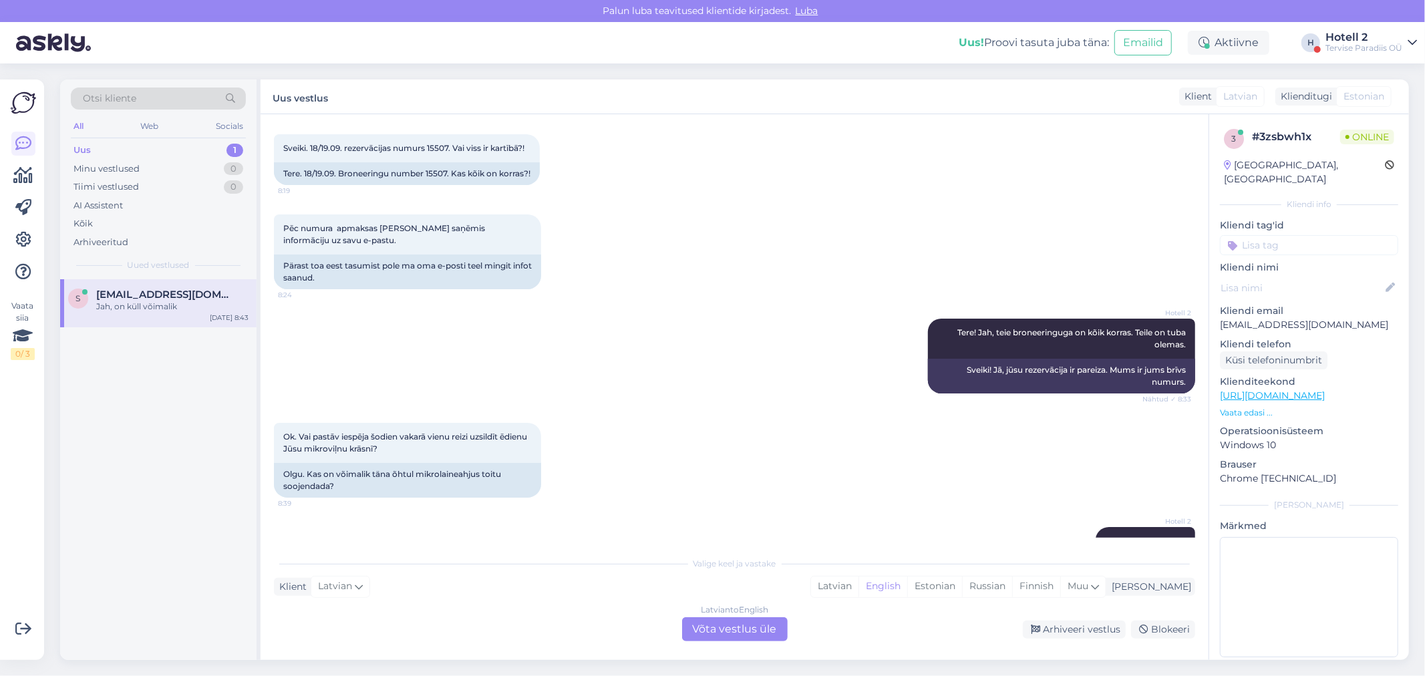
scroll to position [130, 0]
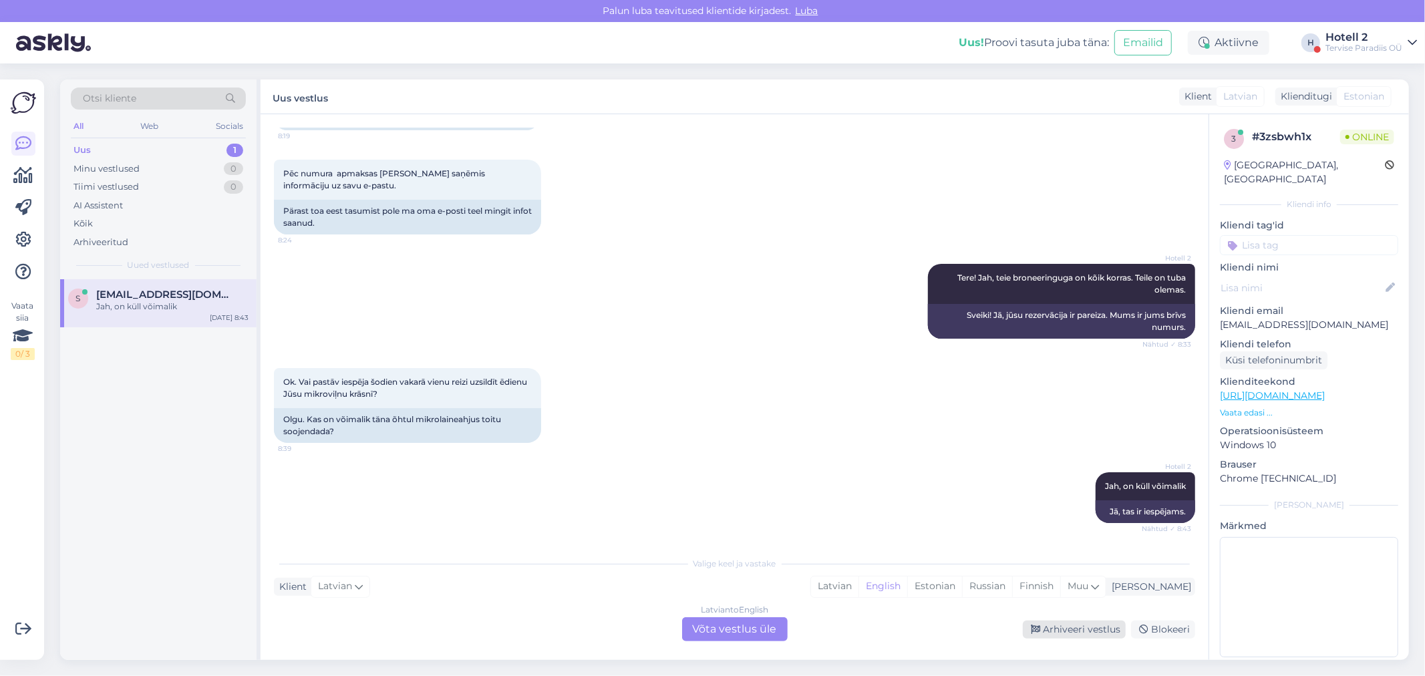
click at [1072, 621] on div "Arhiveeri vestlus" at bounding box center [1074, 630] width 103 height 18
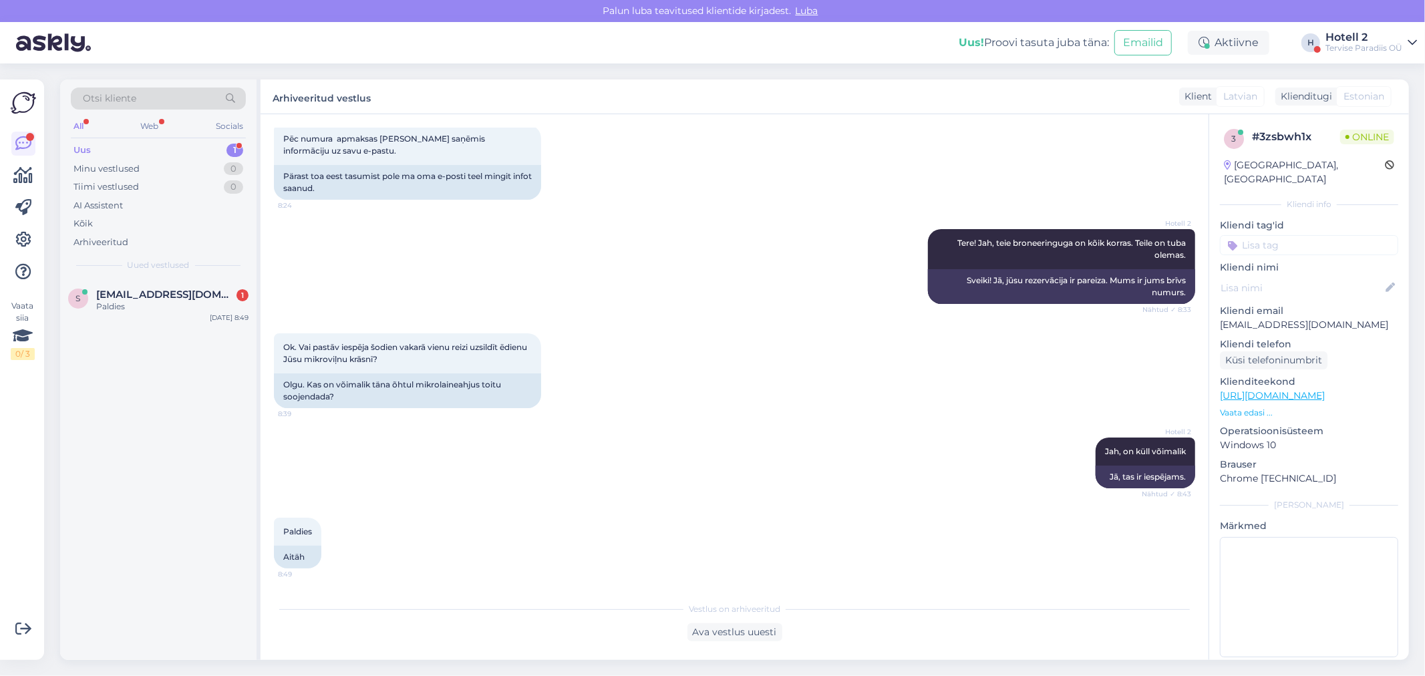
scroll to position [164, 0]
click at [161, 171] on div "Minu vestlused 0" at bounding box center [158, 169] width 175 height 19
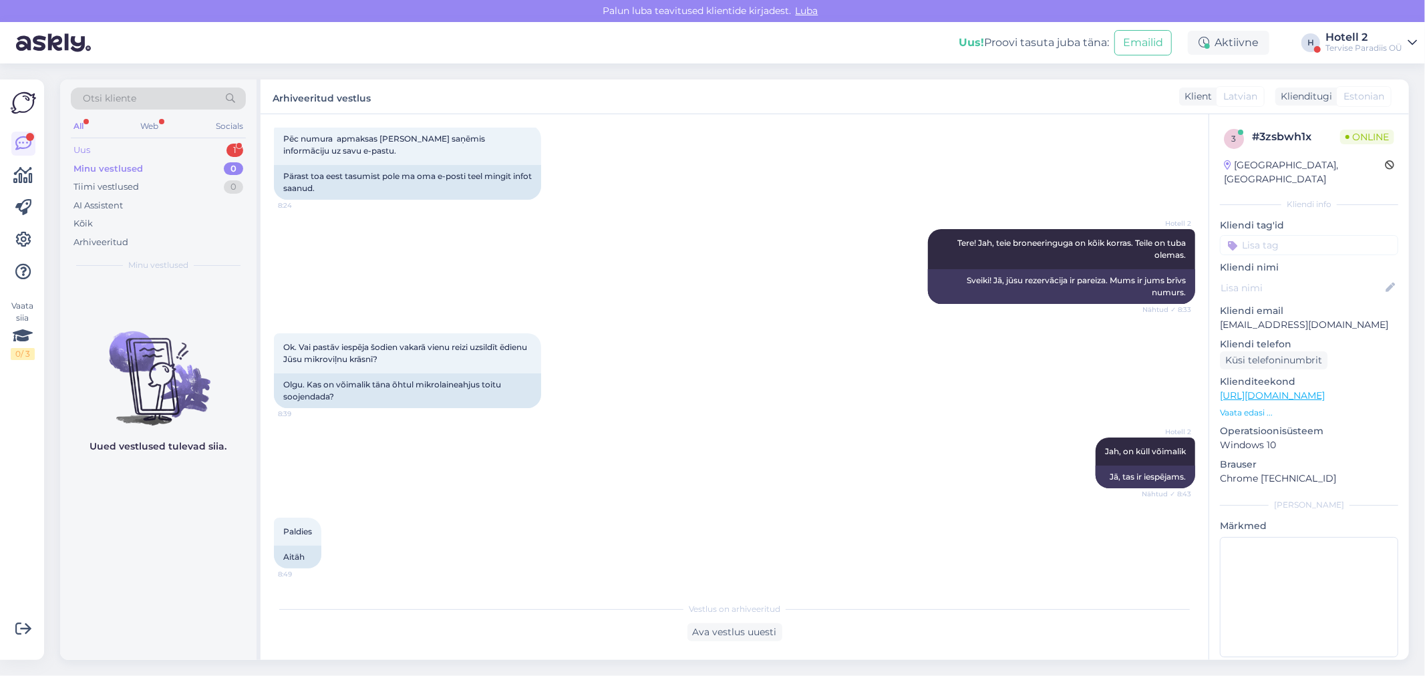
click at [175, 154] on div "Uus 1" at bounding box center [158, 150] width 175 height 19
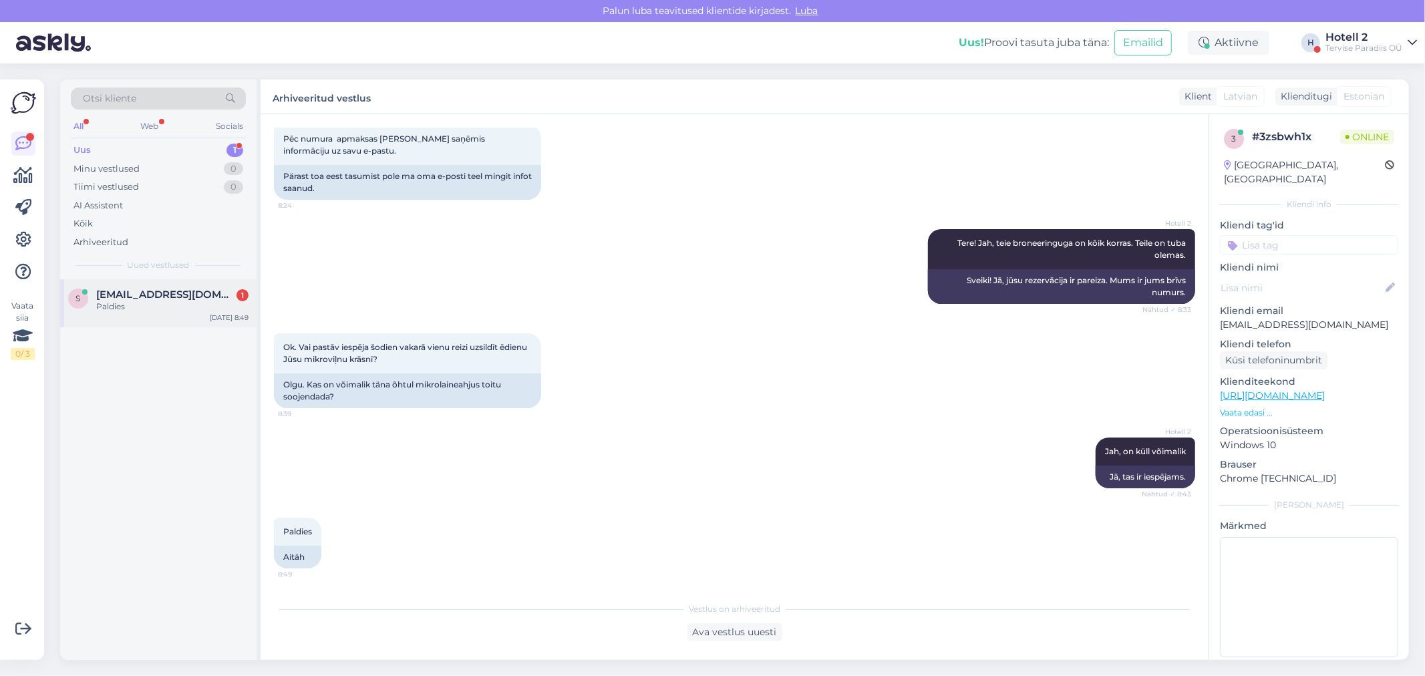
click at [219, 297] on span "[EMAIL_ADDRESS][DOMAIN_NAME]" at bounding box center [165, 295] width 139 height 12
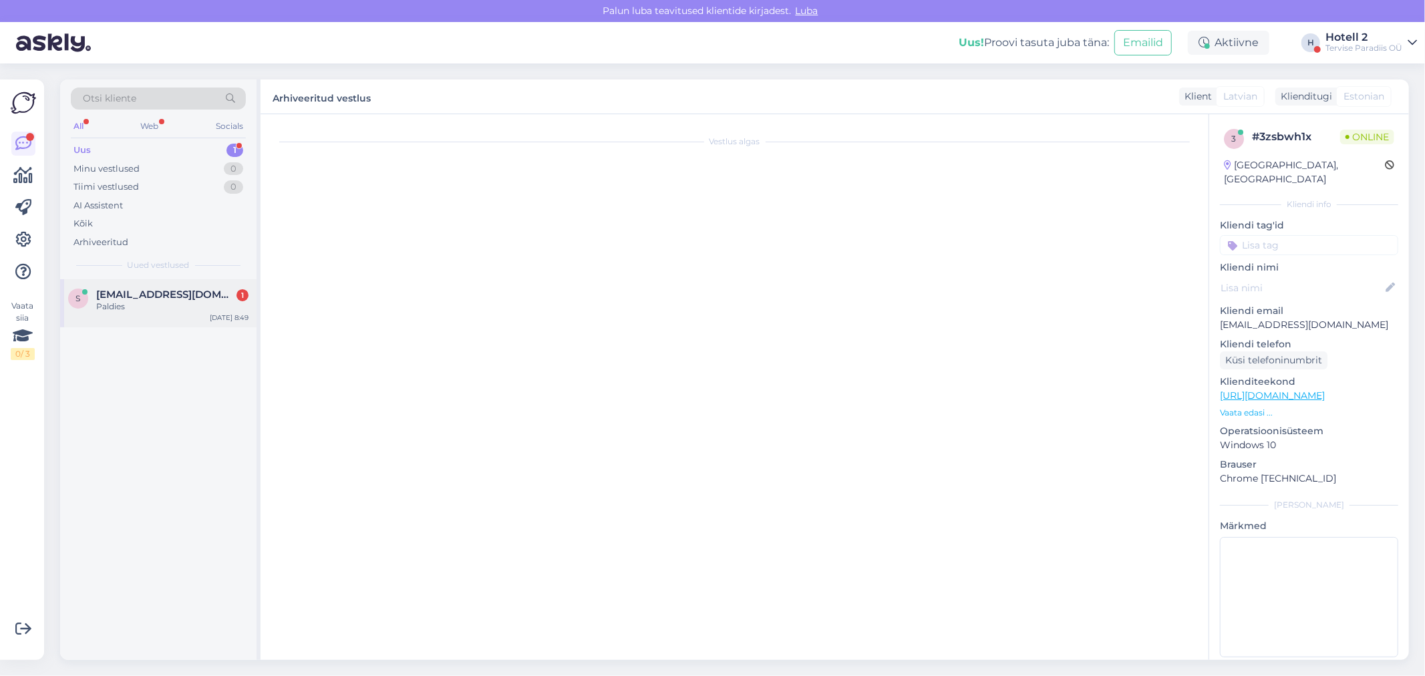
scroll to position [210, 0]
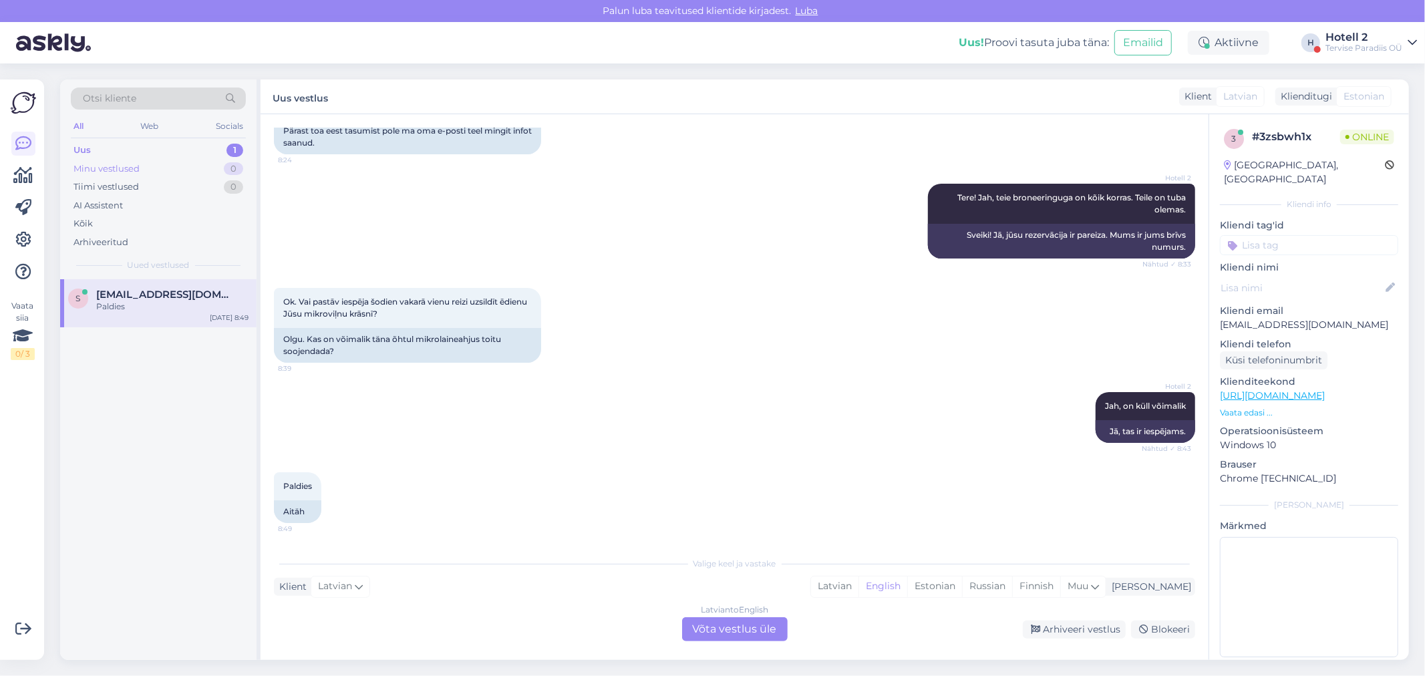
click at [181, 164] on div "Minu vestlused 0" at bounding box center [158, 169] width 175 height 19
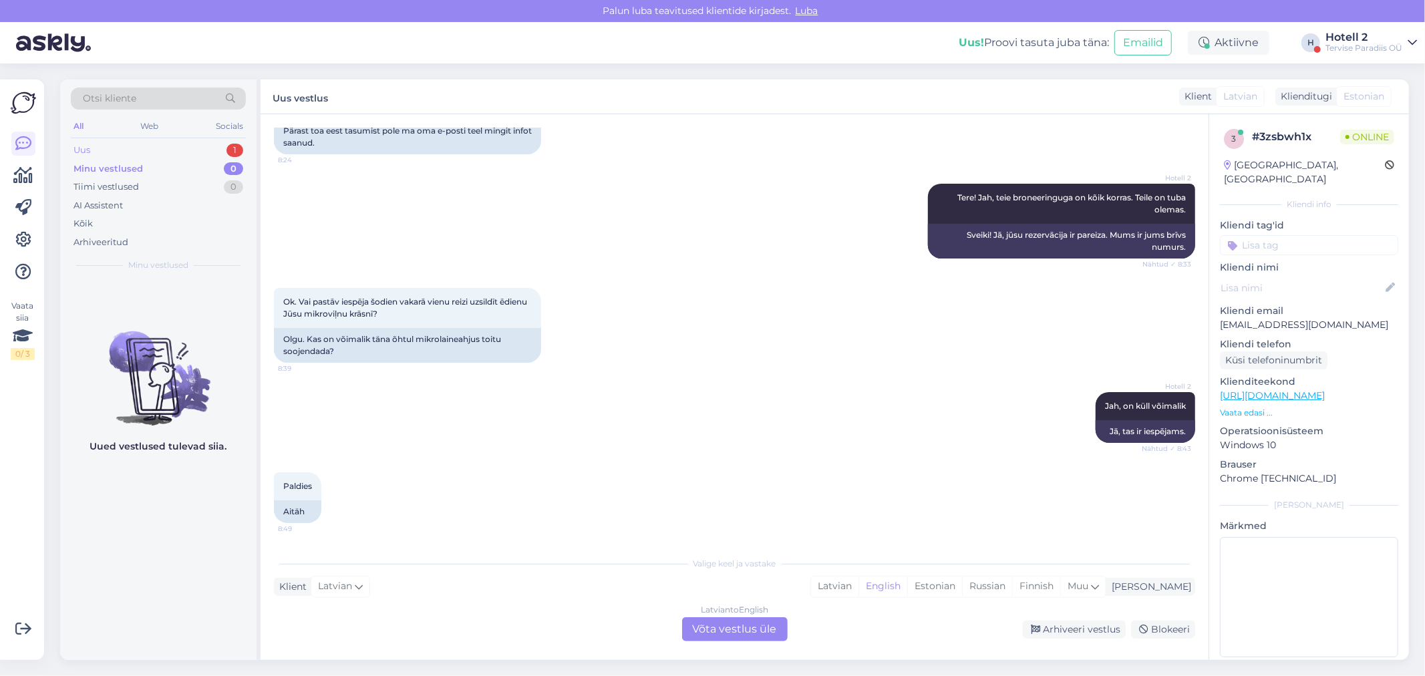
click at [190, 148] on div "Uus 1" at bounding box center [158, 150] width 175 height 19
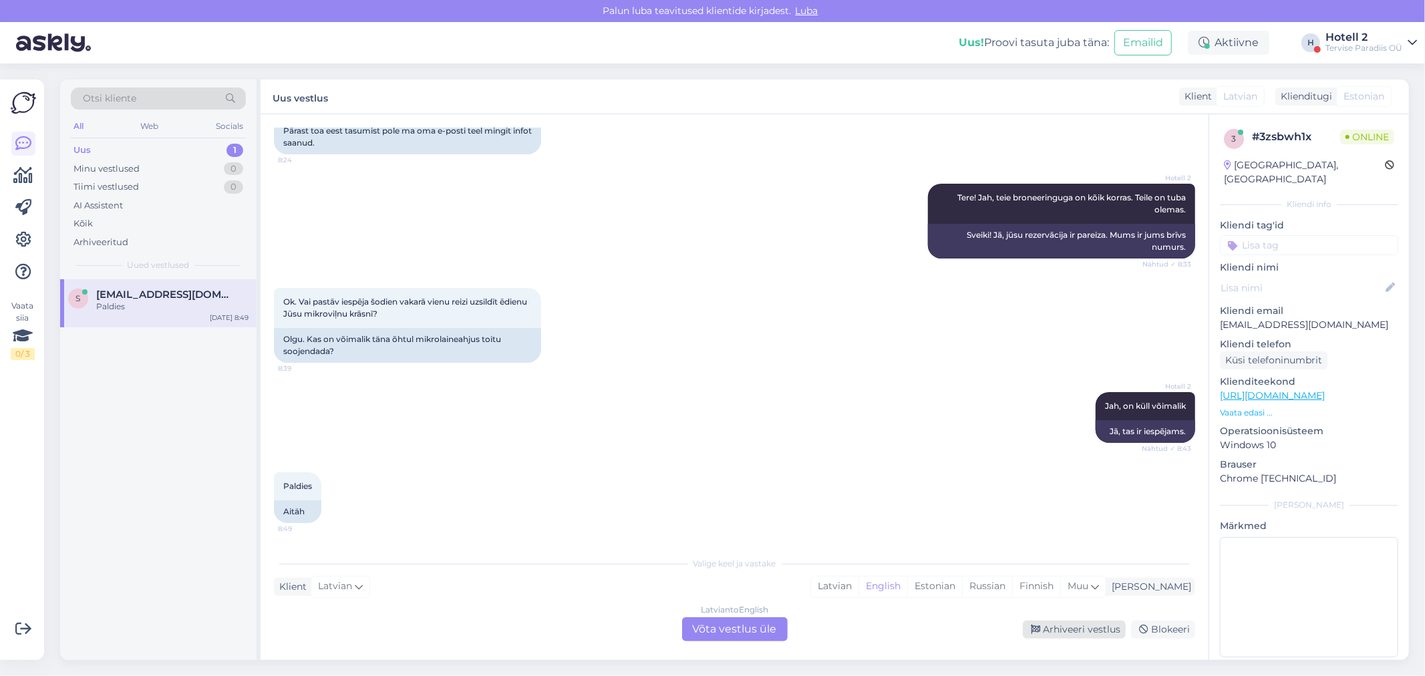
click at [1053, 631] on div "Arhiveeri vestlus" at bounding box center [1074, 630] width 103 height 18
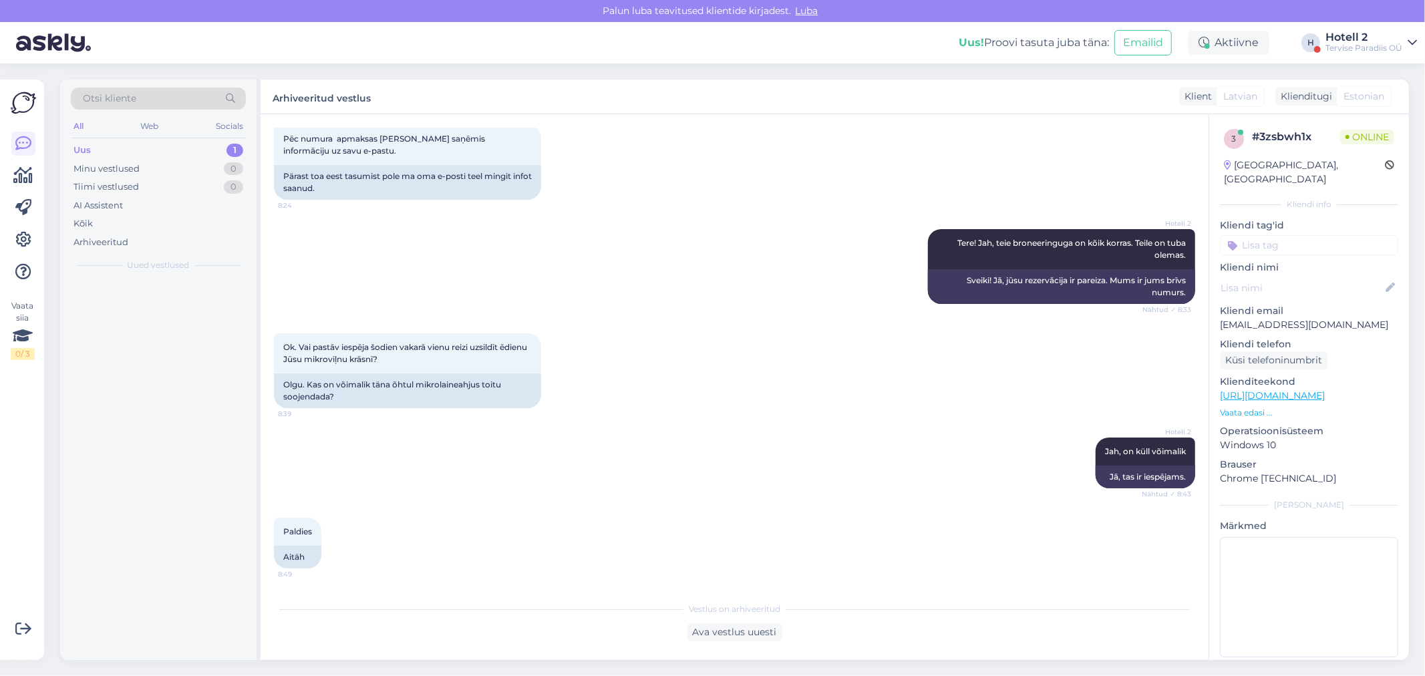
scroll to position [165, 0]
click at [51, 41] on img at bounding box center [53, 42] width 75 height 41
click at [76, 119] on div "All" at bounding box center [78, 126] width 15 height 17
